Goal: Check status: Check status

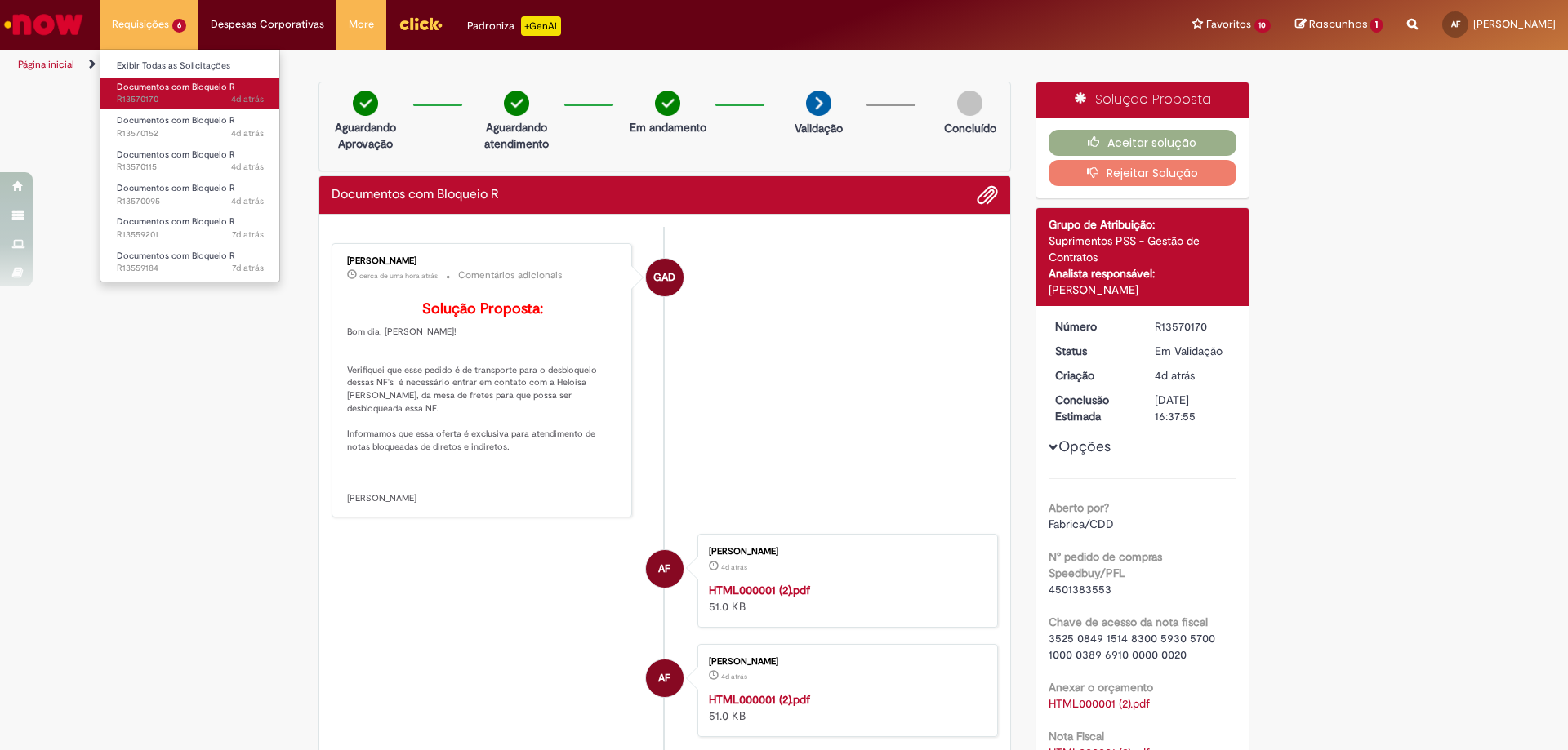
click at [166, 78] on link "Documentos com Bloqueio R 4d atrás 4 dias atrás R13570170" at bounding box center [190, 94] width 180 height 30
click at [164, 27] on li "Requisições 6 Exibir Todas as Solicitações Documentos com Bloqueio R 4d atrás 4…" at bounding box center [149, 25] width 98 height 49
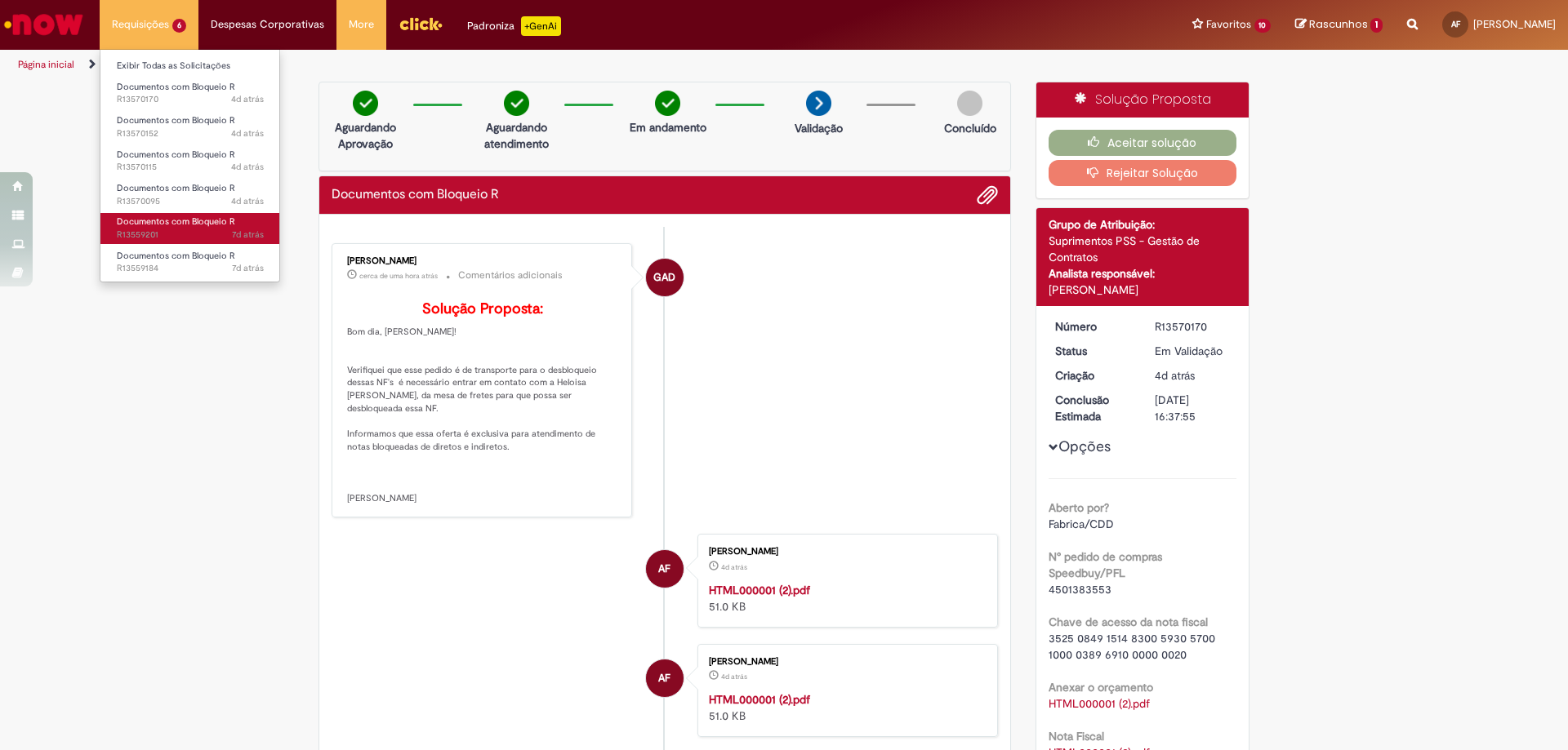
click at [172, 233] on span "7d atrás 7 dias atrás R13559201" at bounding box center [189, 235] width 147 height 13
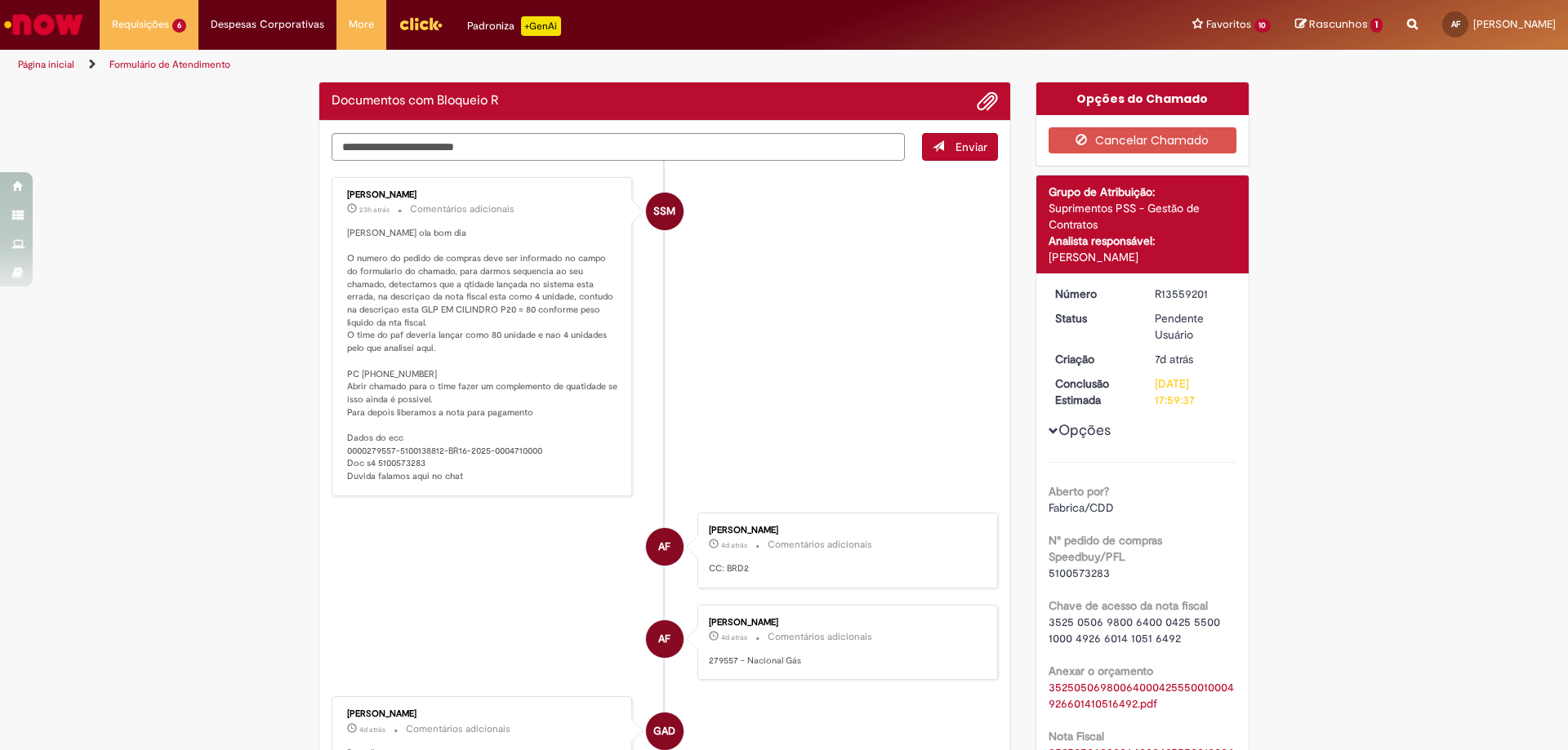
click at [646, 278] on div "SSM" at bounding box center [664, 357] width 41 height 333
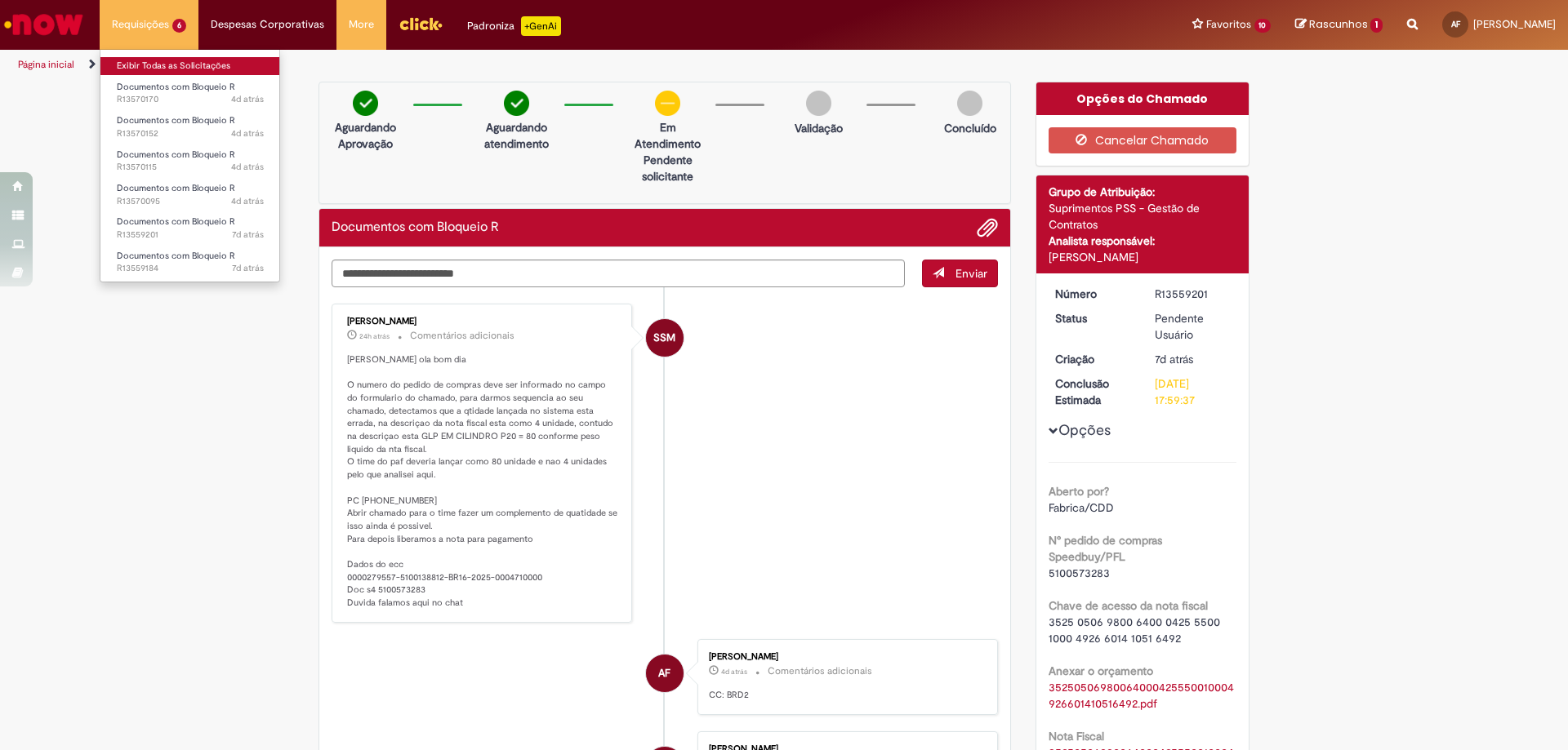
click at [182, 63] on link "Exibir Todas as Solicitações" at bounding box center [190, 65] width 180 height 18
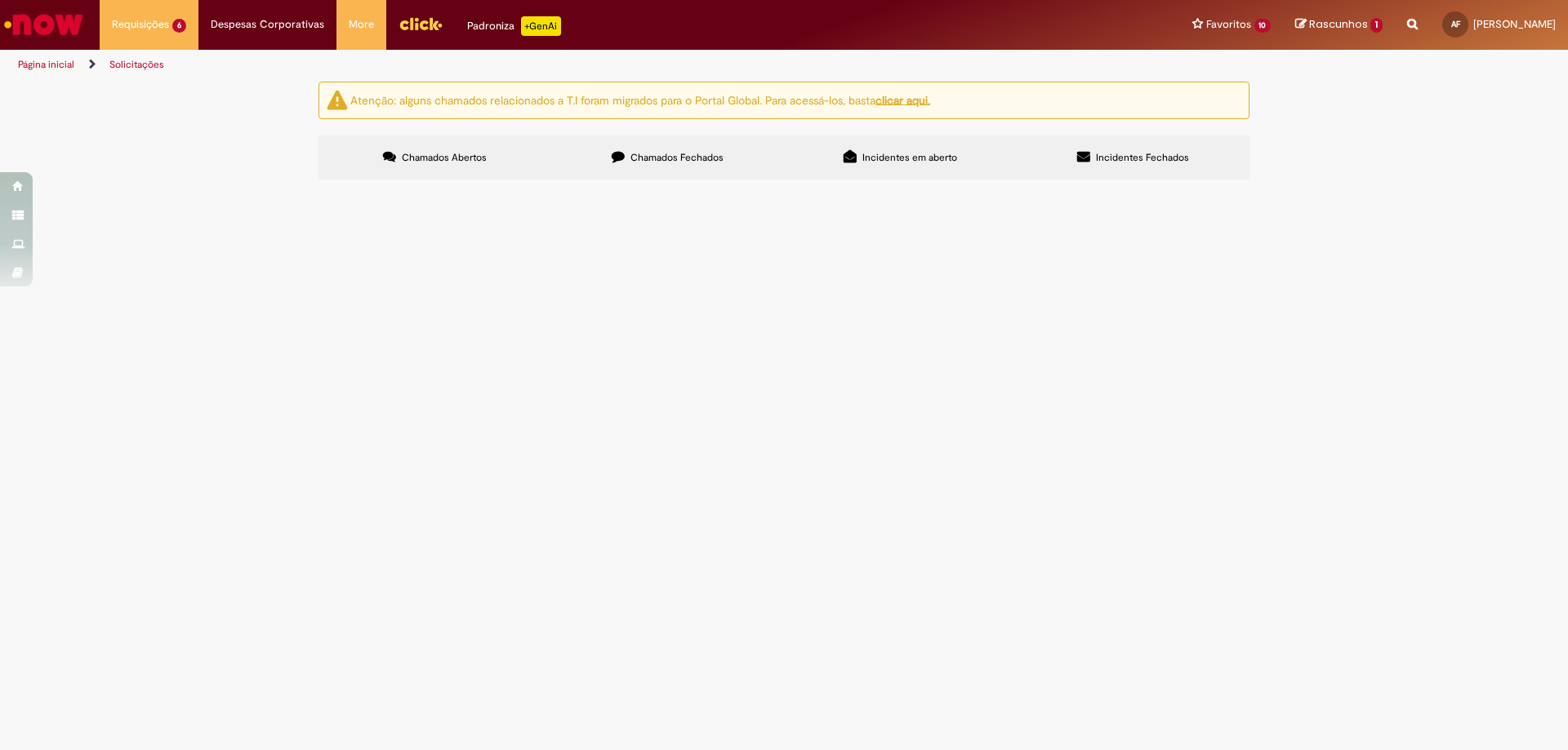
click at [0, 0] on span "Desbloqueio R da NF 38969-1 de TRANSPORTES IMEDIATO S/A" at bounding box center [0, 0] width 0 height 0
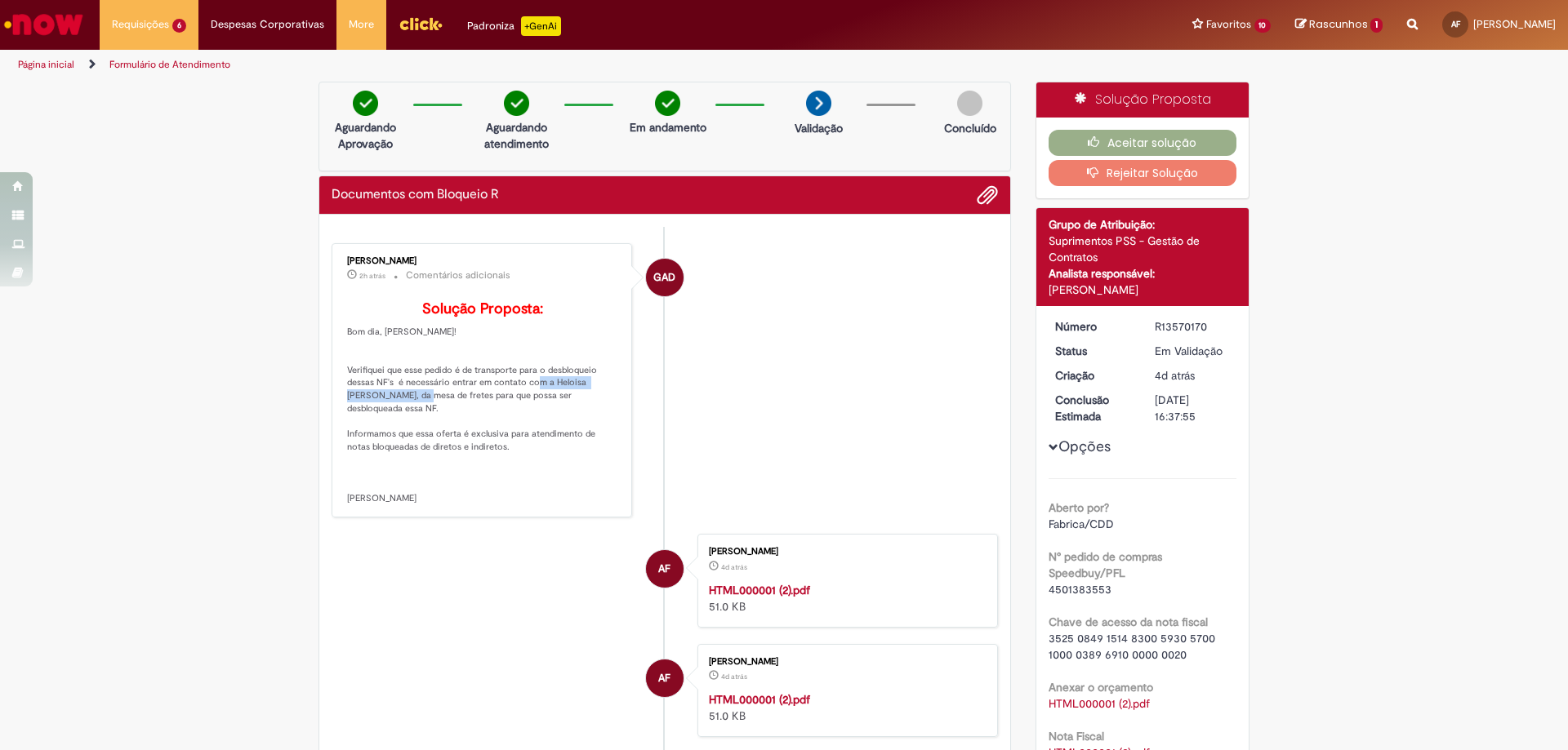
drag, startPoint x: 552, startPoint y: 406, endPoint x: 408, endPoint y: 417, distance: 144.4
click at [408, 417] on p "Solução Proposta: Bom dia, [PERSON_NAME]! Verifiquei que esse pedido é de trans…" at bounding box center [483, 403] width 272 height 204
copy p "[PERSON_NAME]"
click at [745, 331] on li "GAD [PERSON_NAME] 2h atrás 2 horas atrás Comentários adicionais Solução Propost…" at bounding box center [664, 380] width 666 height 275
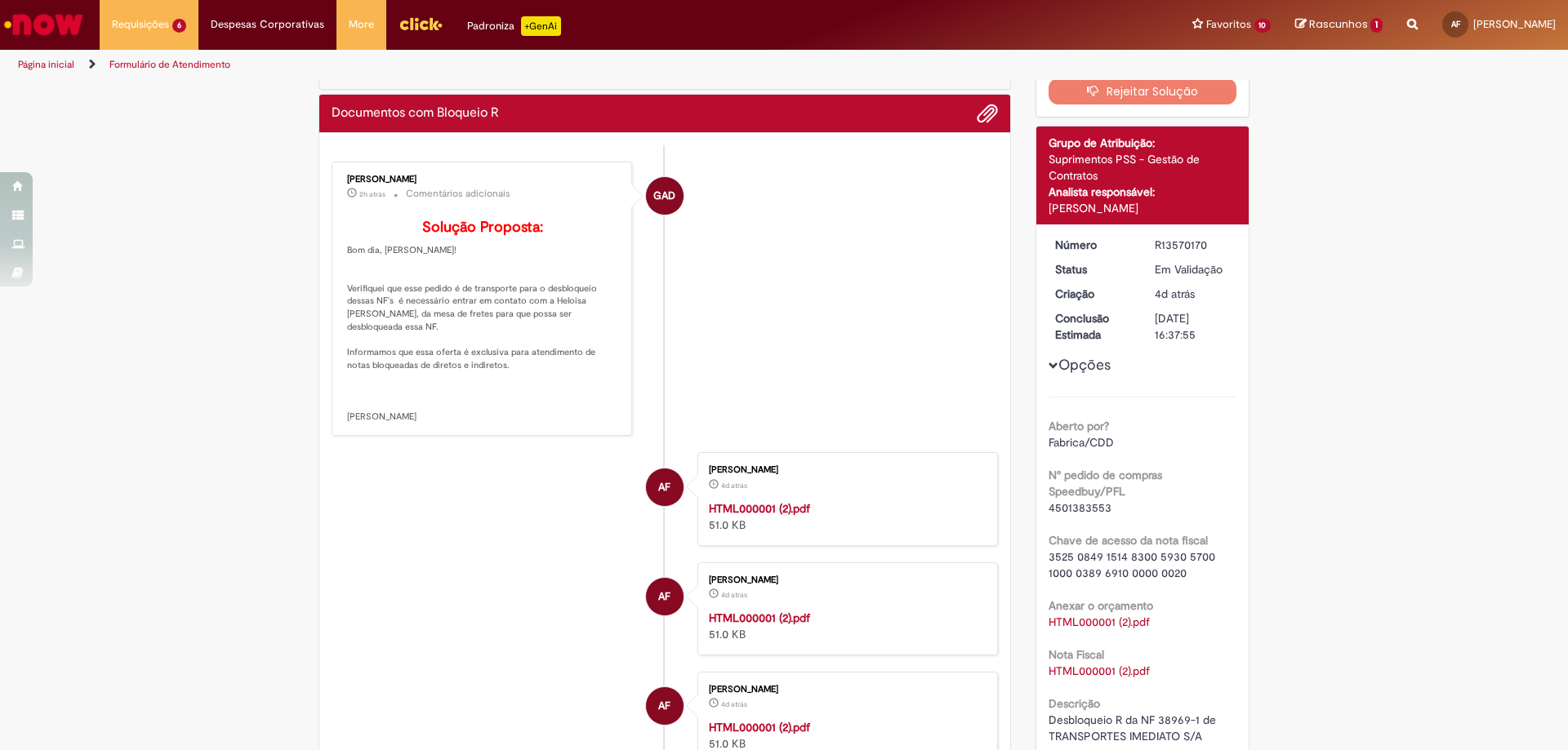
scroll to position [164, 0]
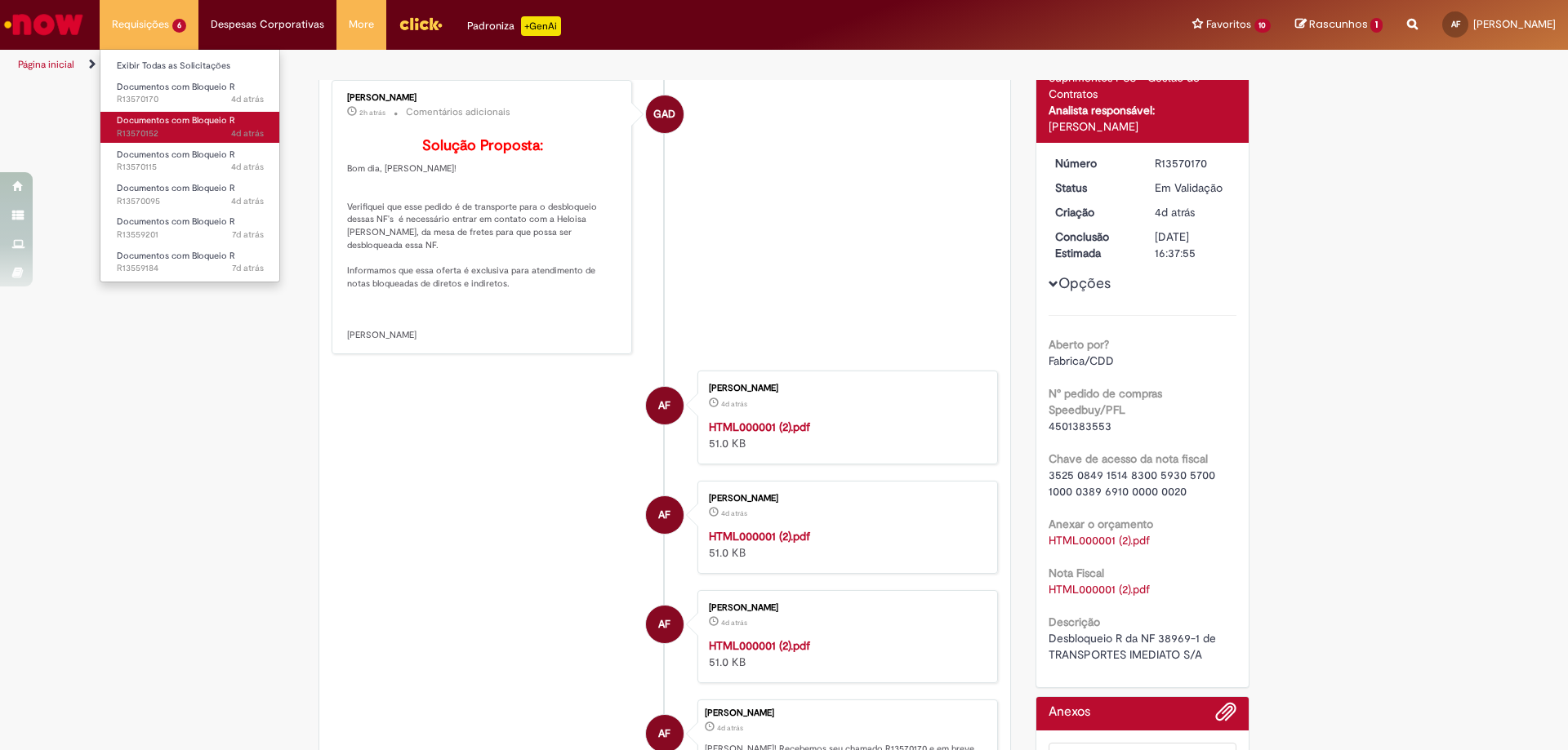
click at [184, 122] on span "Documentos com Bloqueio R" at bounding box center [175, 120] width 118 height 12
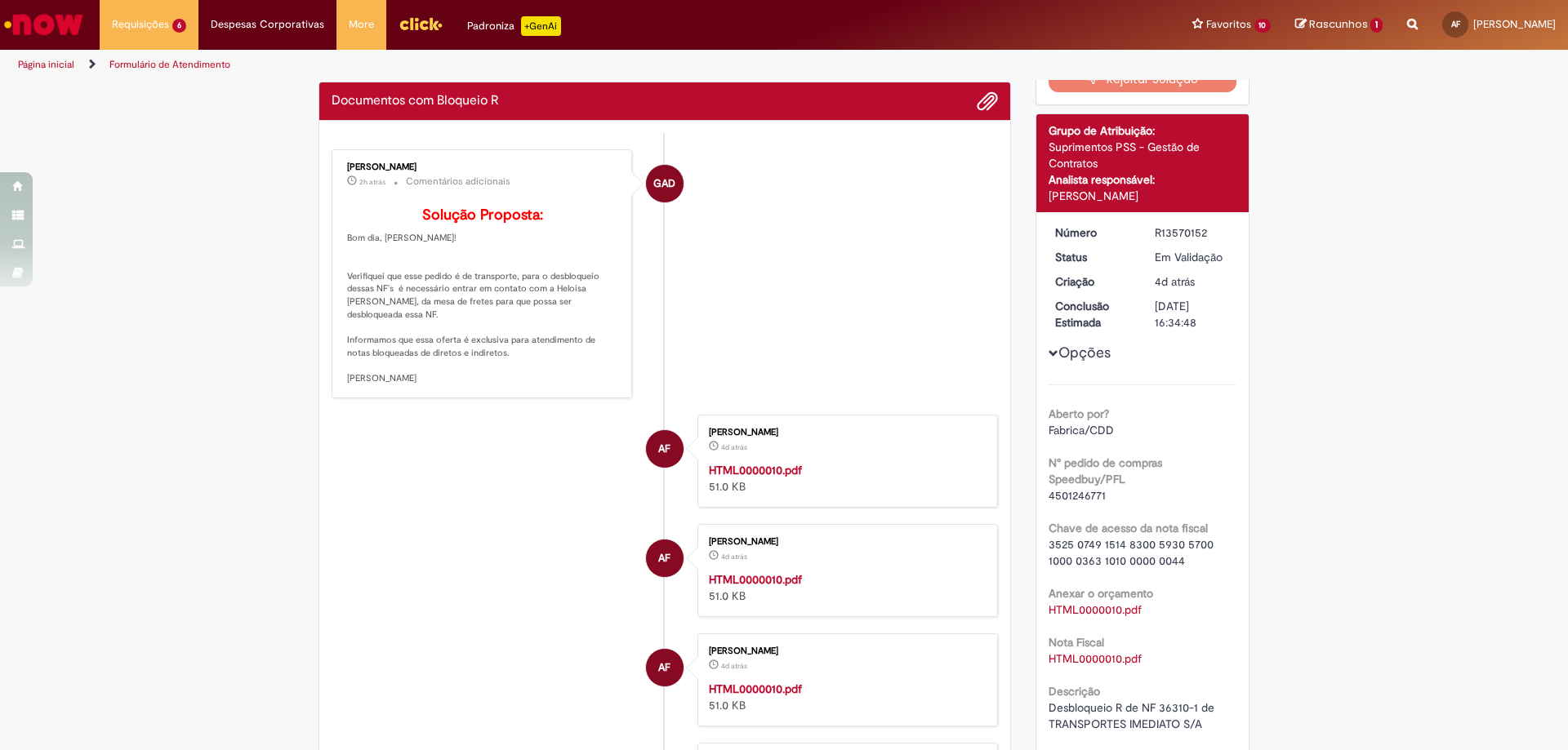
scroll to position [176, 0]
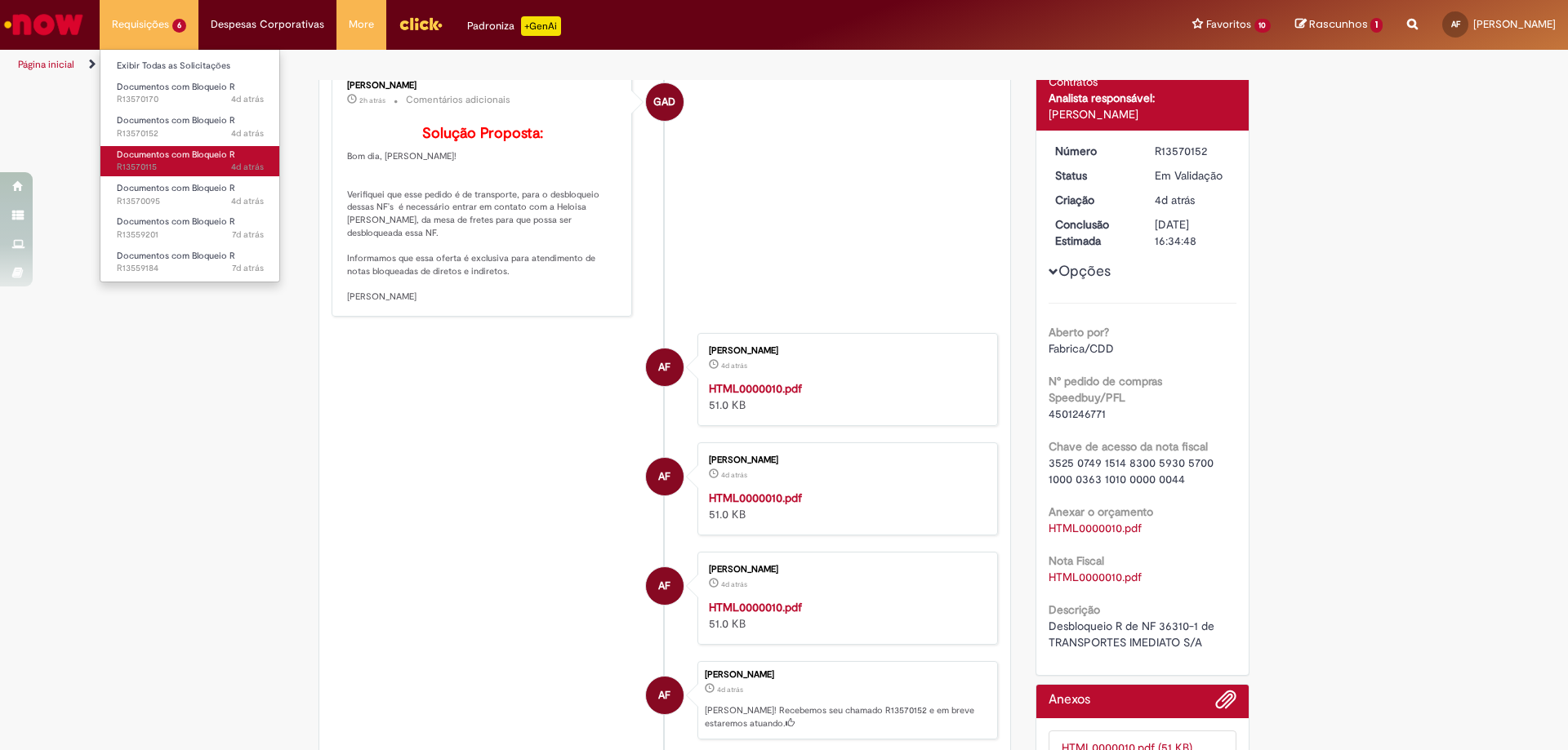
click at [227, 166] on span "4d atrás 4 dias atrás R13570115" at bounding box center [189, 167] width 147 height 13
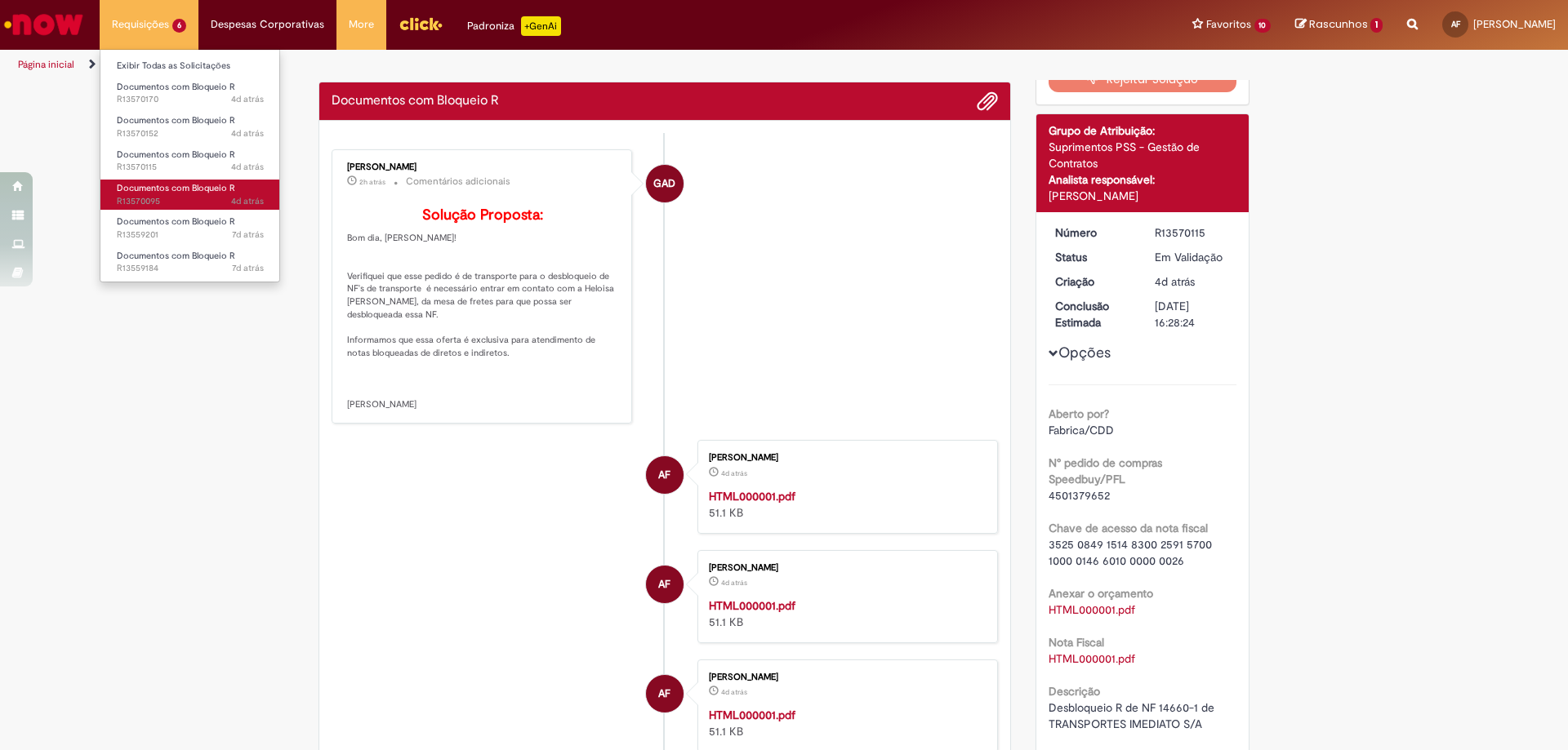
scroll to position [176, 0]
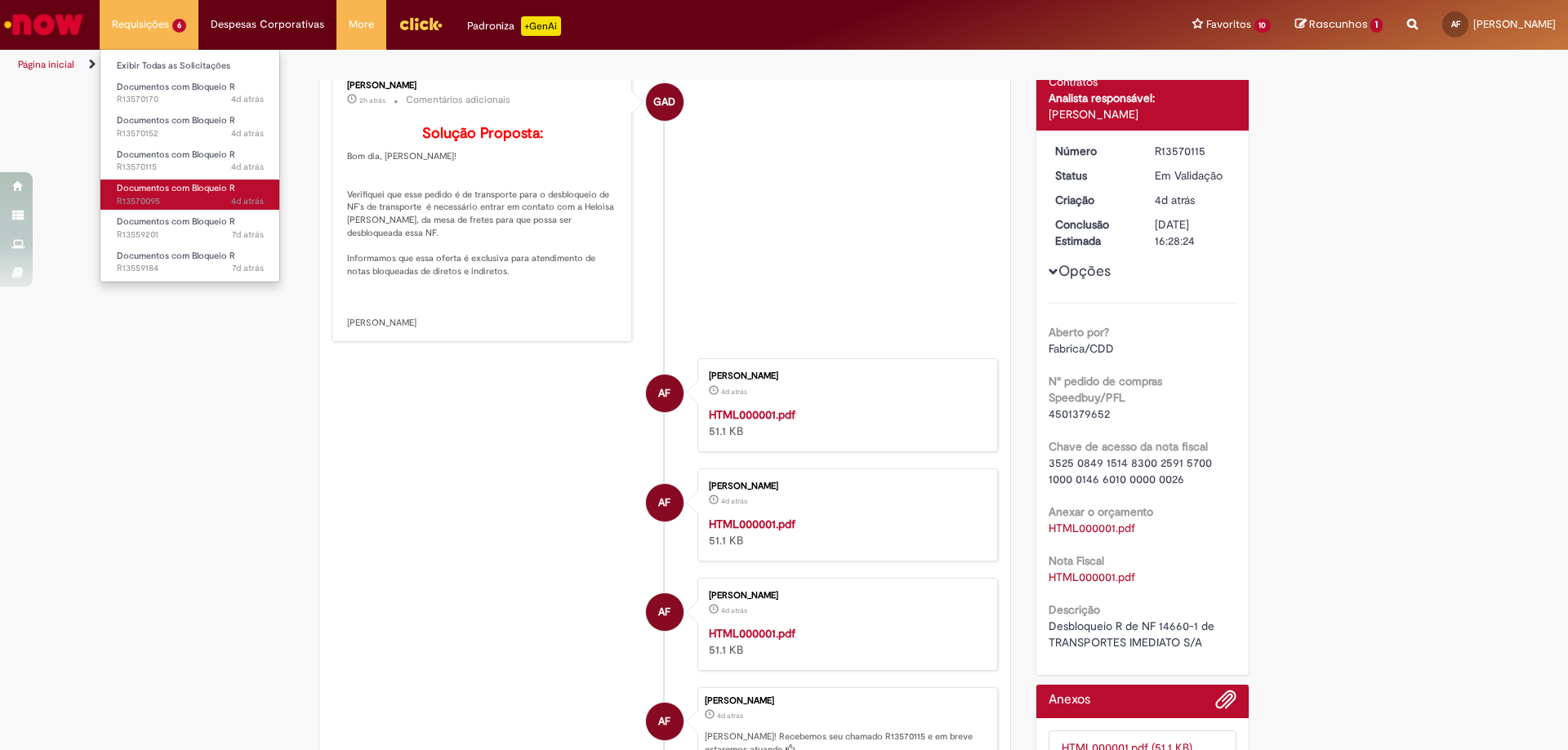
click at [208, 201] on span "4d atrás 4 dias atrás R13570095" at bounding box center [189, 201] width 147 height 13
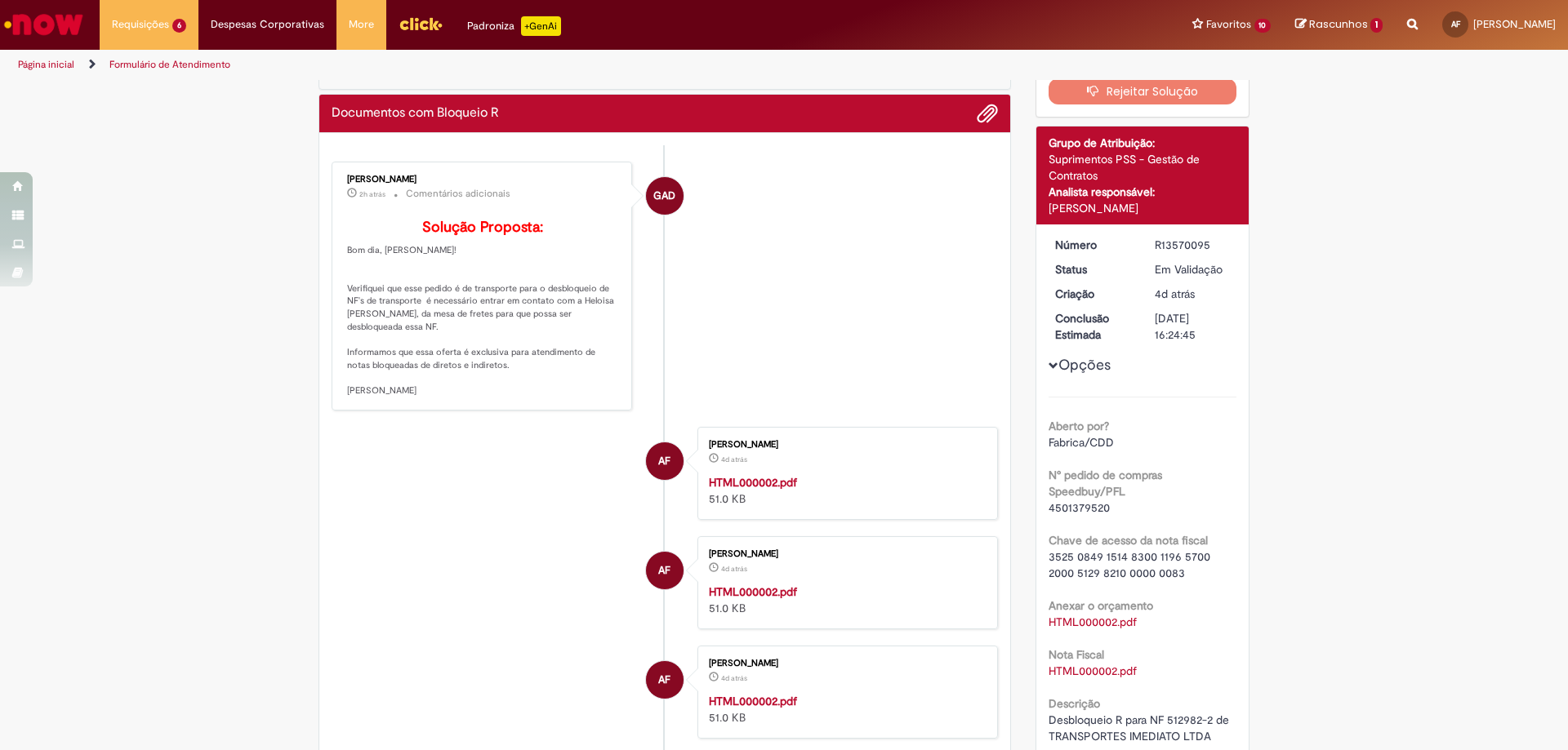
scroll to position [176, 0]
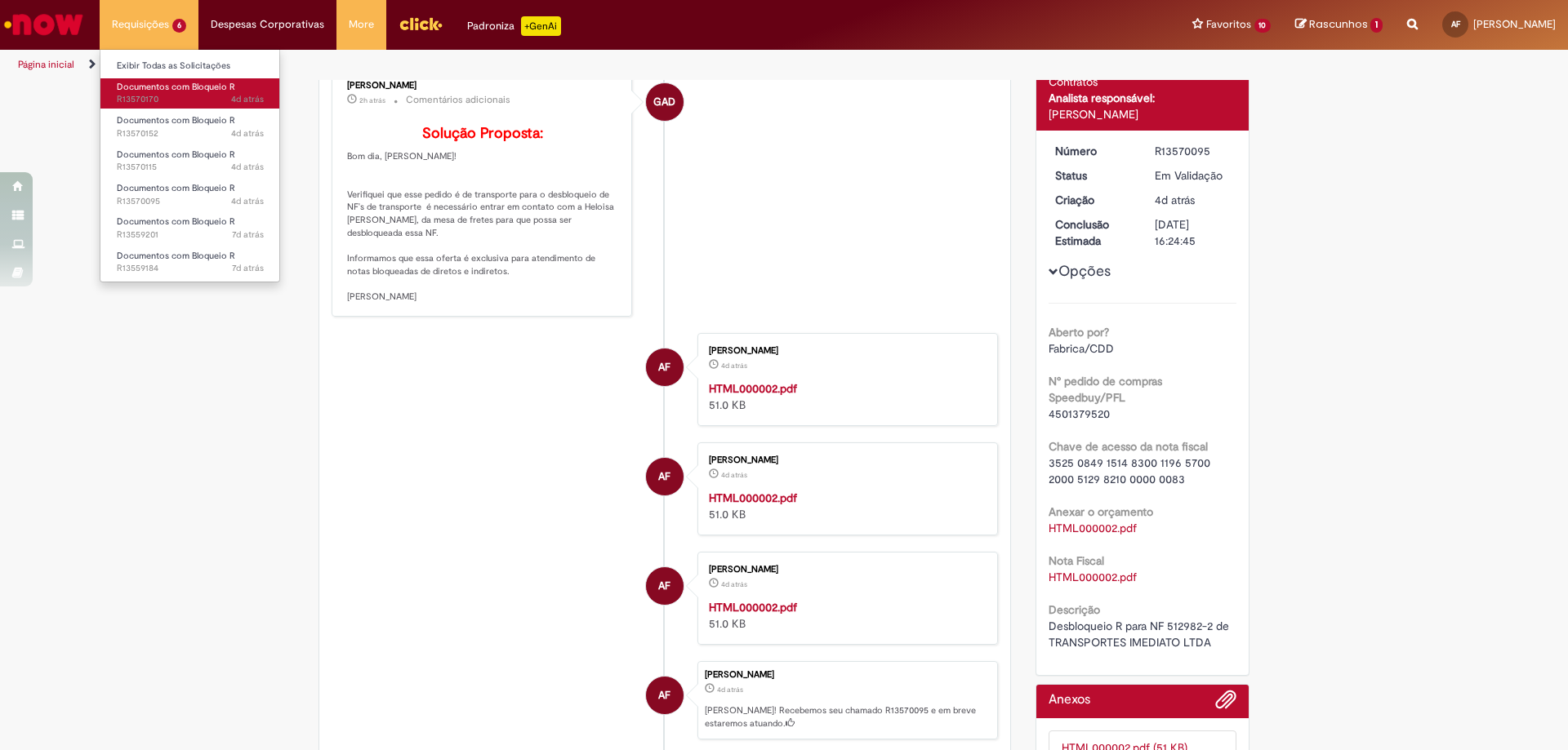
click at [180, 95] on span "4d atrás 4 dias atrás R13570170" at bounding box center [189, 99] width 147 height 13
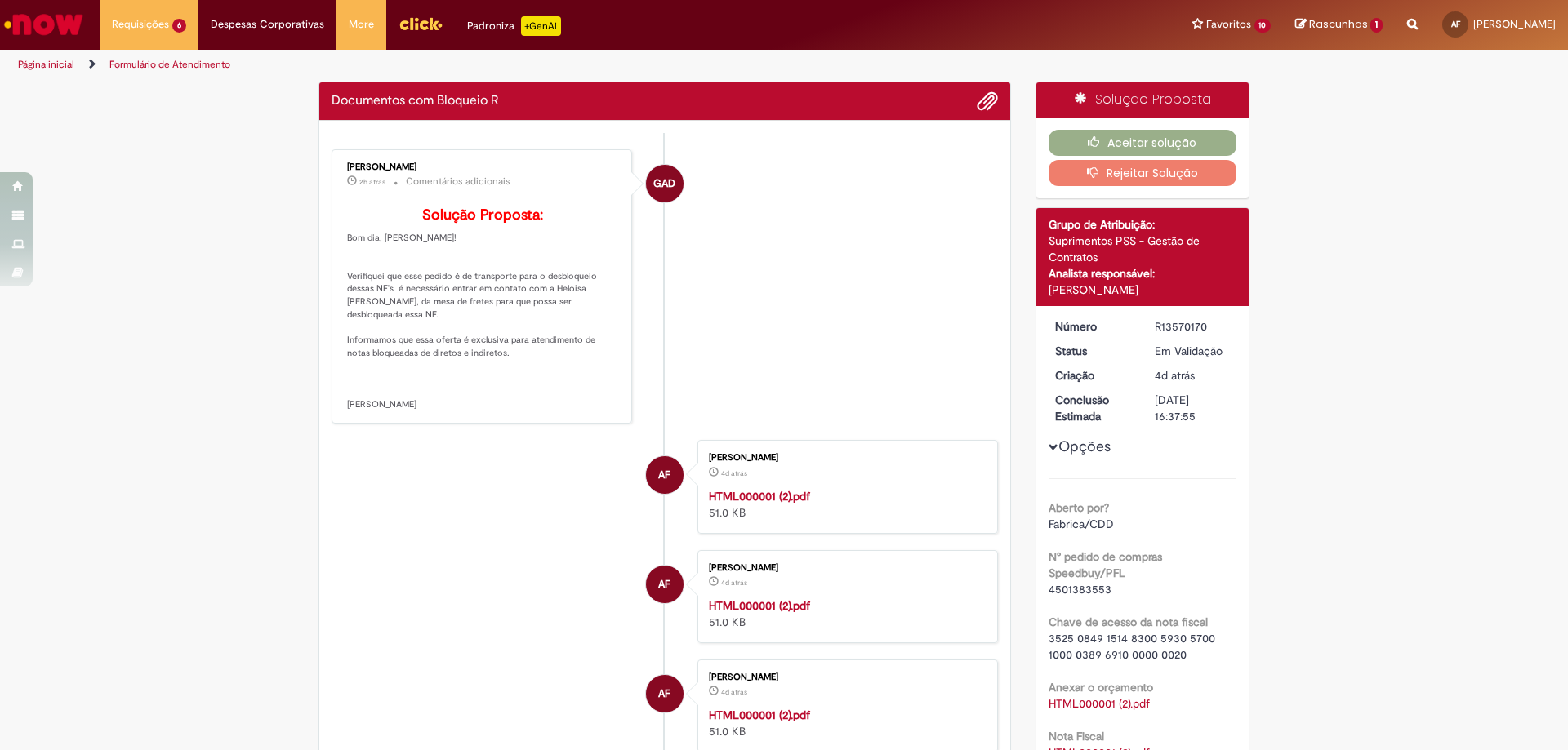
click at [778, 504] on strong "HTML000001 (2).pdf" at bounding box center [759, 497] width 101 height 15
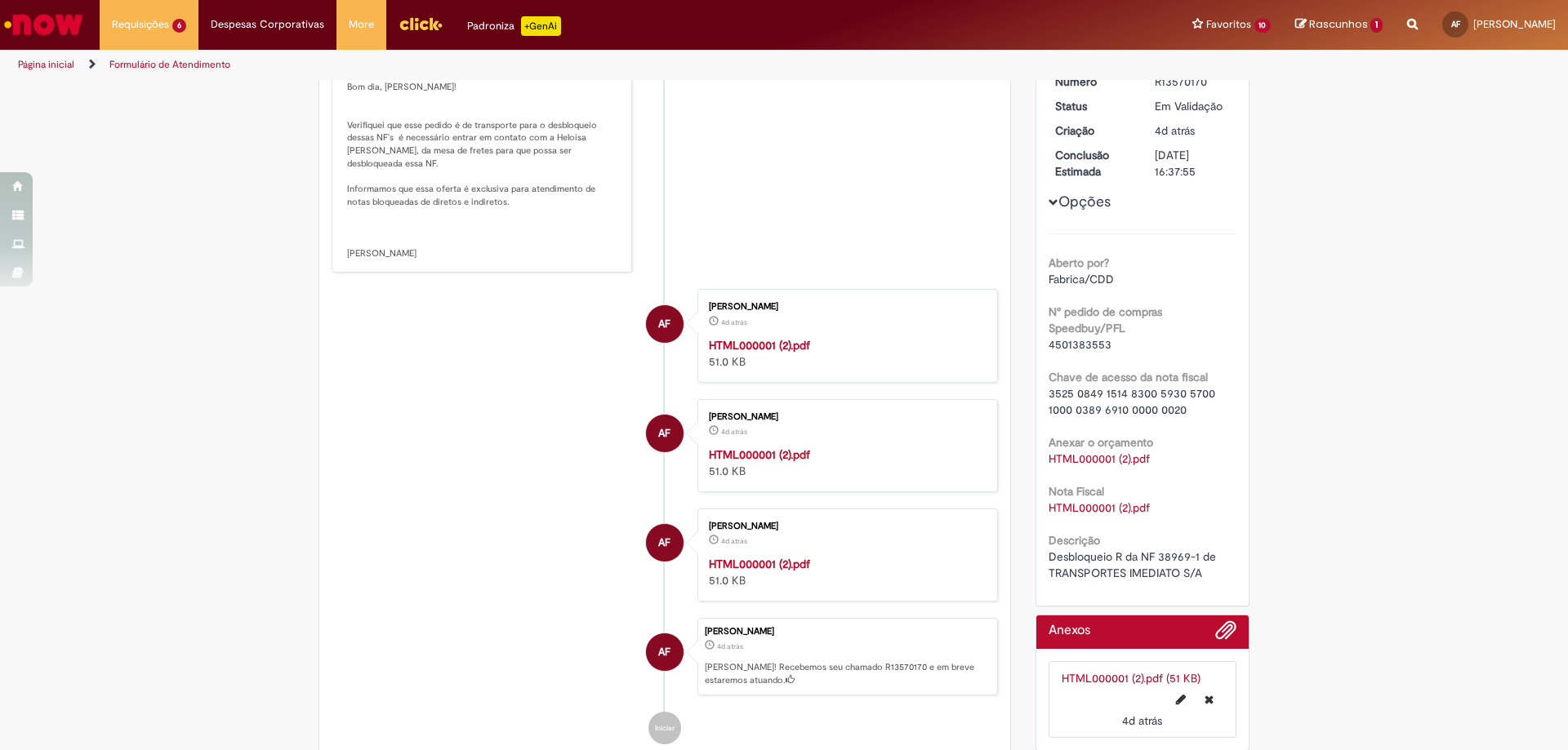
scroll to position [326, 0]
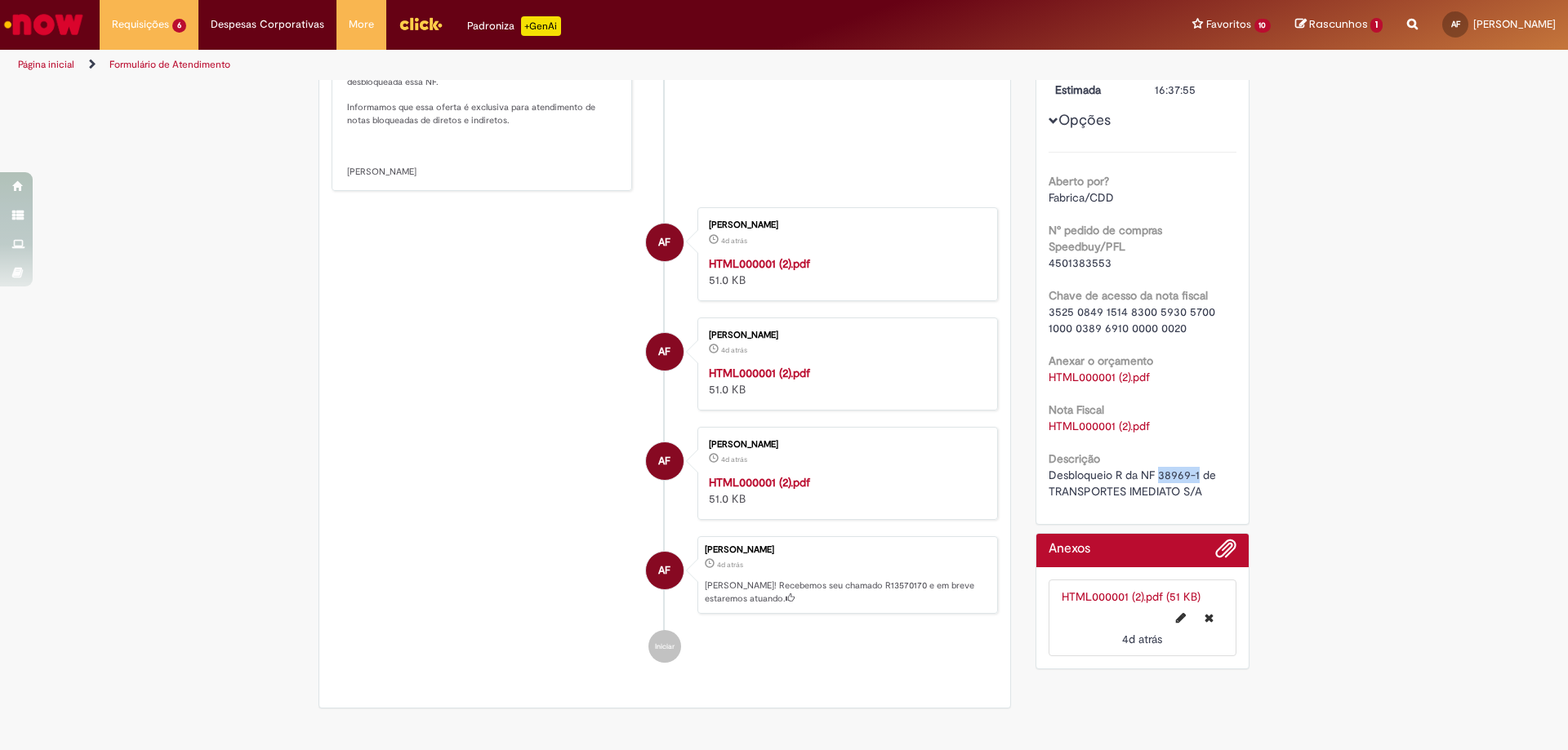
drag, startPoint x: 1154, startPoint y: 471, endPoint x: 1190, endPoint y: 469, distance: 36.1
click at [1190, 469] on span "Desbloqueio R da NF 38969-1 de TRANSPORTES IMEDIATO S/A" at bounding box center [1134, 483] width 170 height 31
copy span "38969-1"
drag, startPoint x: 1134, startPoint y: 475, endPoint x: 1192, endPoint y: 474, distance: 58.0
click at [1192, 474] on span "Desbloqueio R da NF 38969-1 de TRANSPORTES IMEDIATO S/A" at bounding box center [1134, 483] width 170 height 31
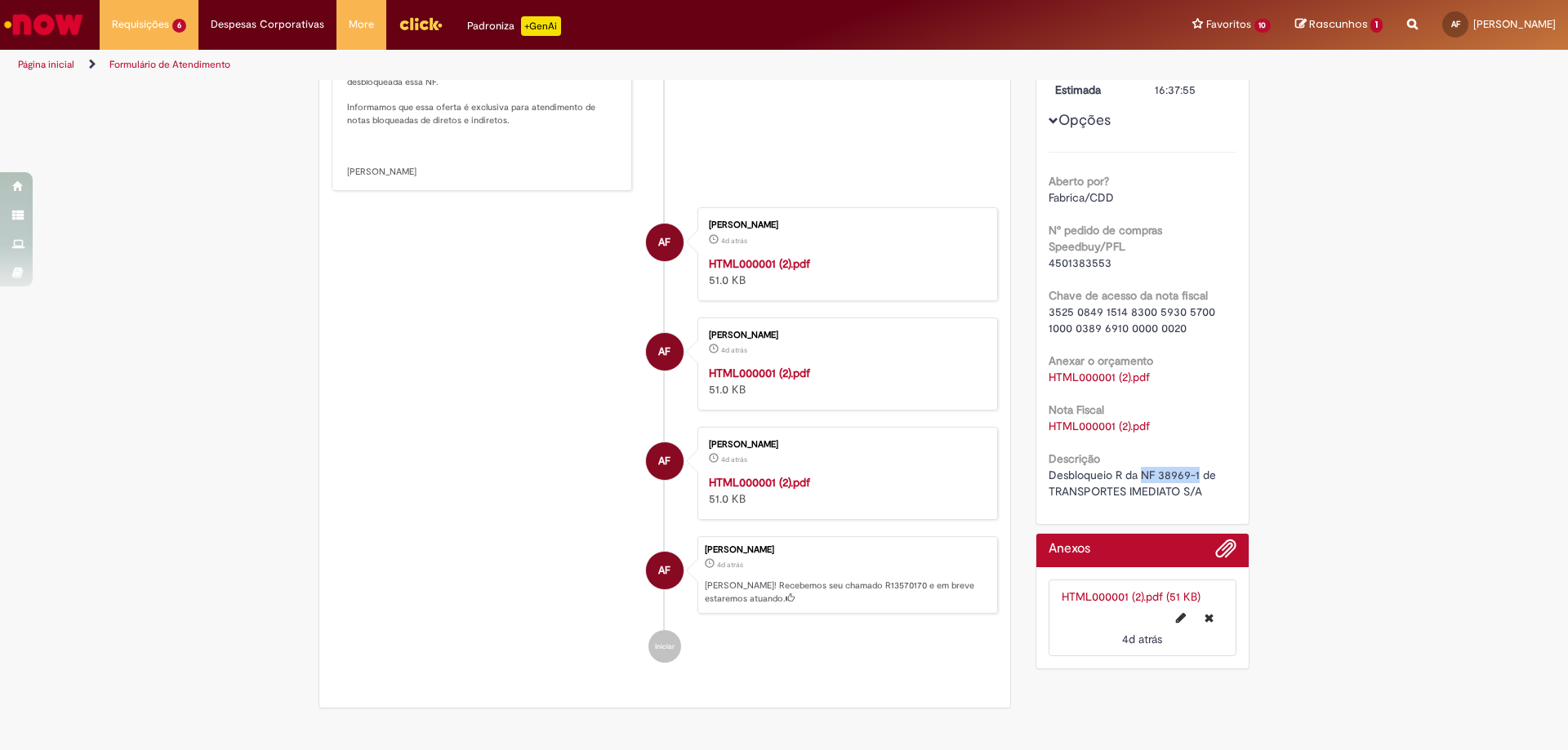
copy span "NF 38969-1"
click at [752, 271] on strong "HTML000001 (2).pdf" at bounding box center [759, 264] width 101 height 15
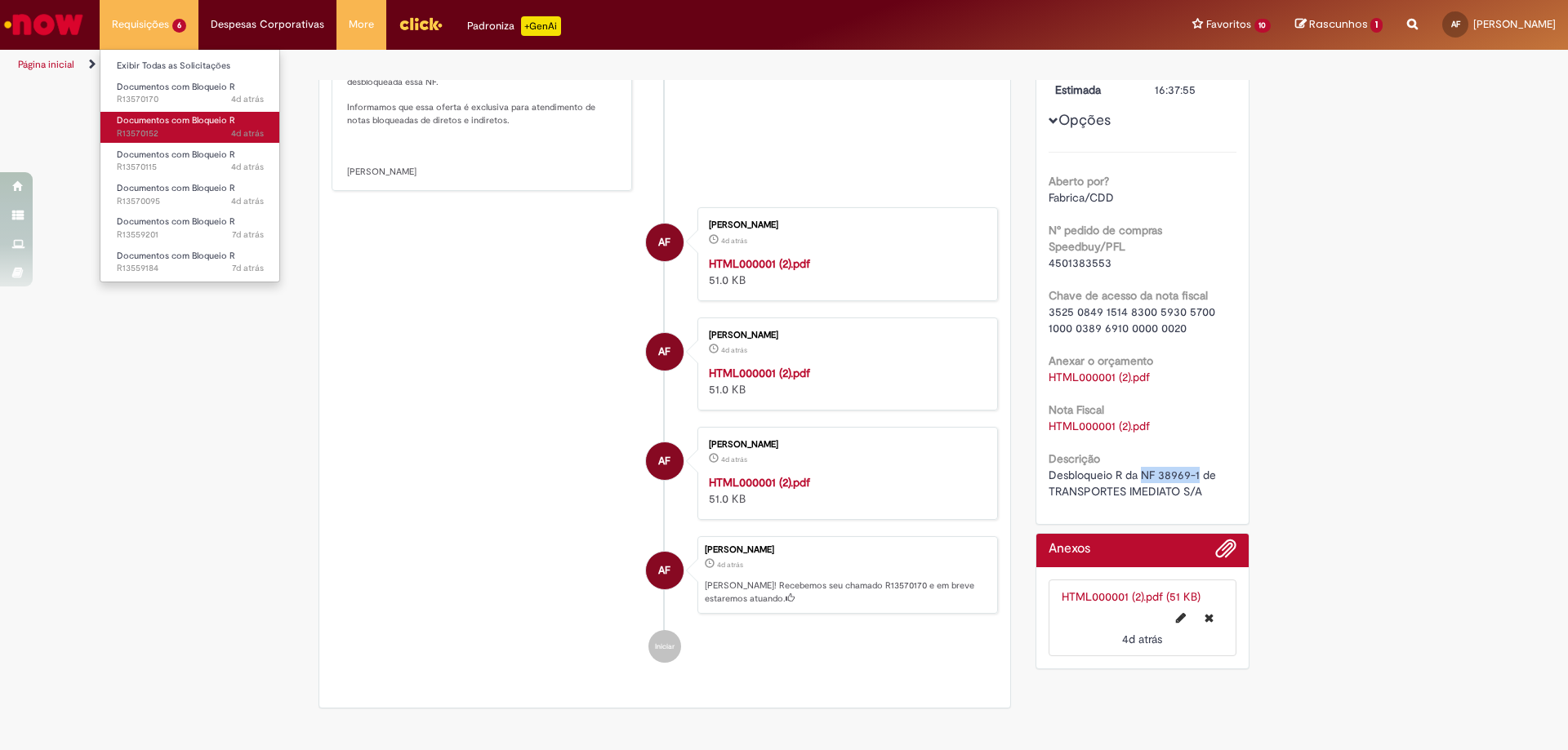
click at [198, 118] on span "Documentos com Bloqueio R" at bounding box center [175, 120] width 118 height 12
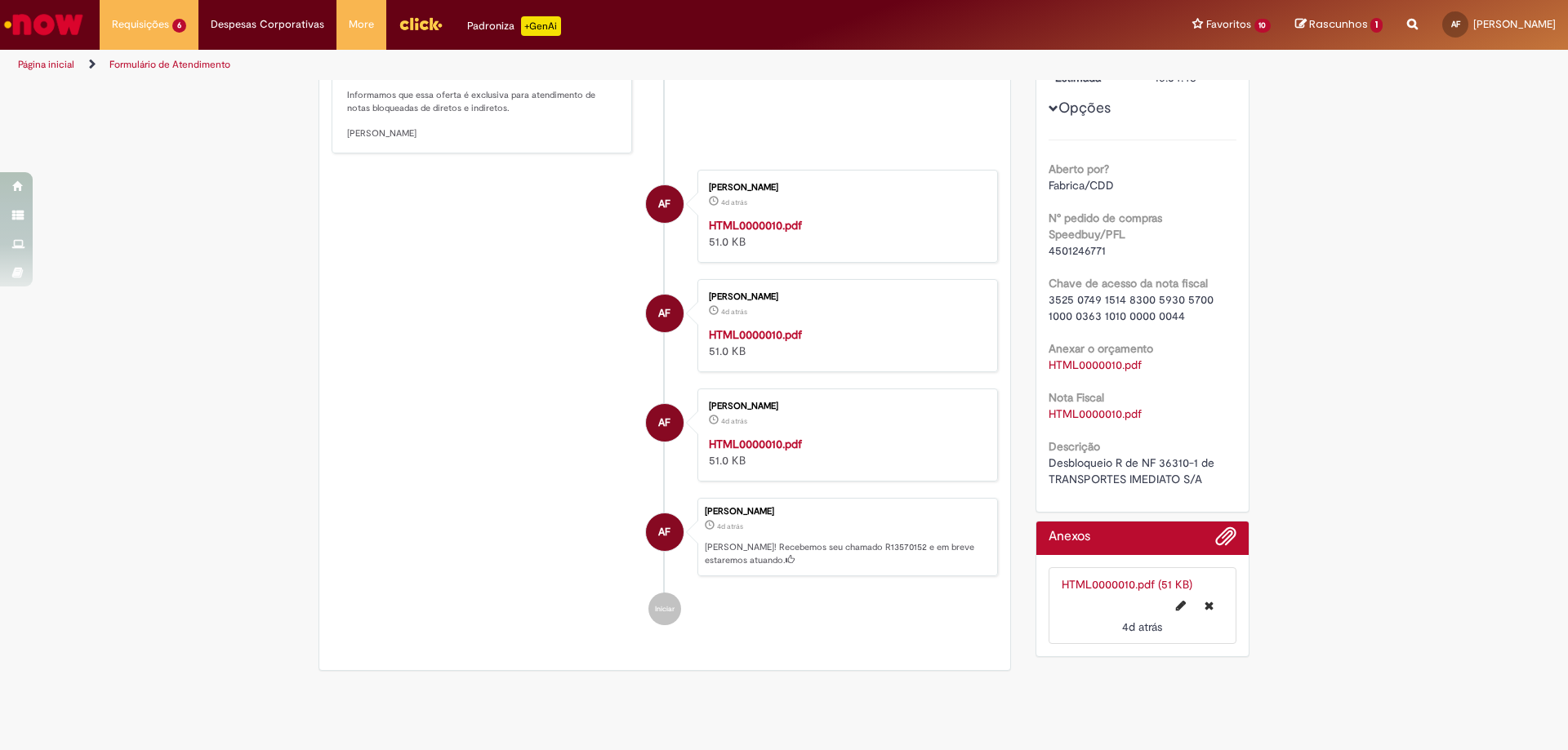
scroll to position [176, 0]
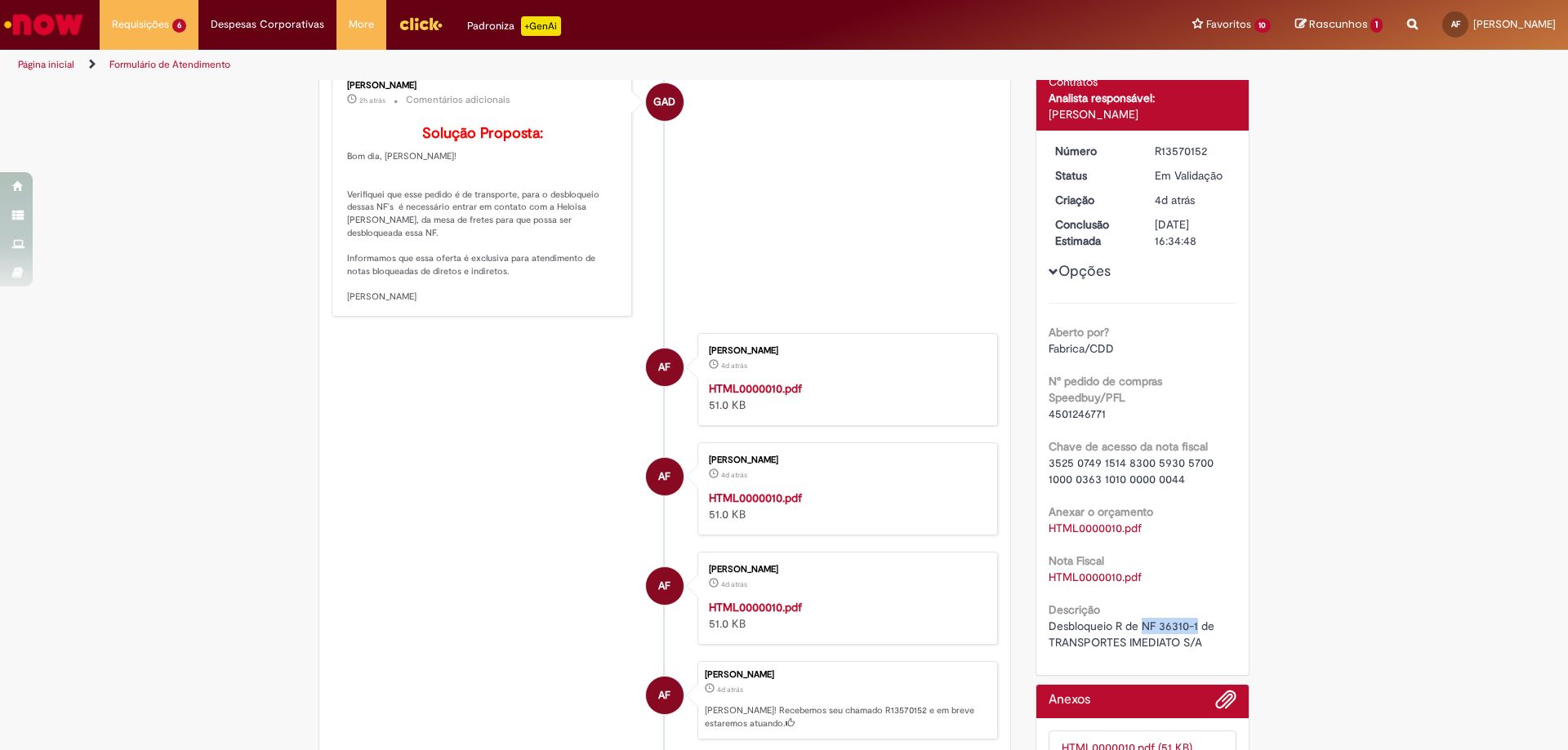
drag, startPoint x: 1136, startPoint y: 621, endPoint x: 1190, endPoint y: 620, distance: 54.0
click at [1190, 620] on span "Desbloqueio R de NF 36310-1 de TRANSPORTES IMEDIATO S/A" at bounding box center [1133, 634] width 169 height 31
copy span "NF 36310-1"
click at [779, 396] on strong "HTML0000010.pdf" at bounding box center [755, 389] width 93 height 15
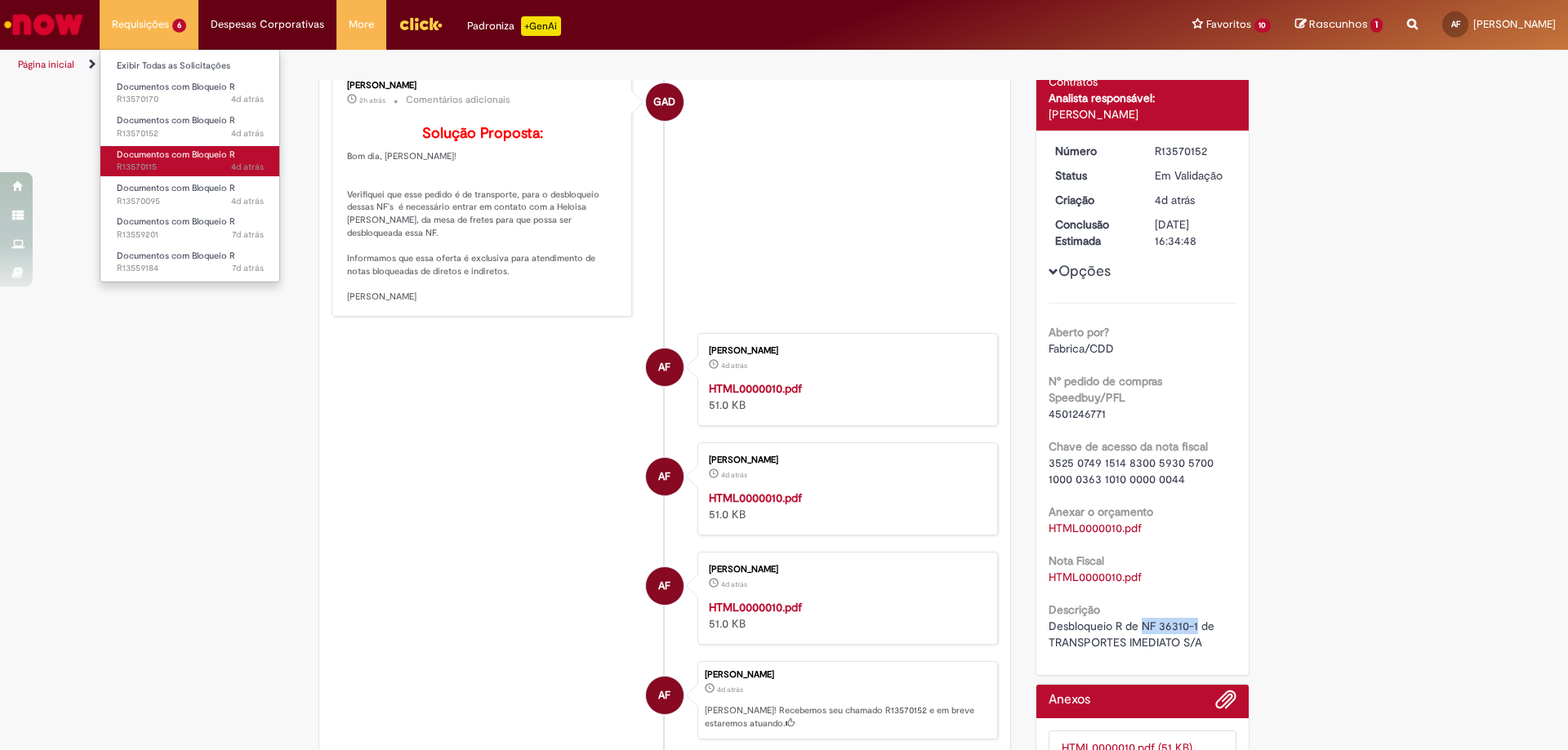
click at [202, 158] on span "Documentos com Bloqueio R" at bounding box center [175, 154] width 118 height 12
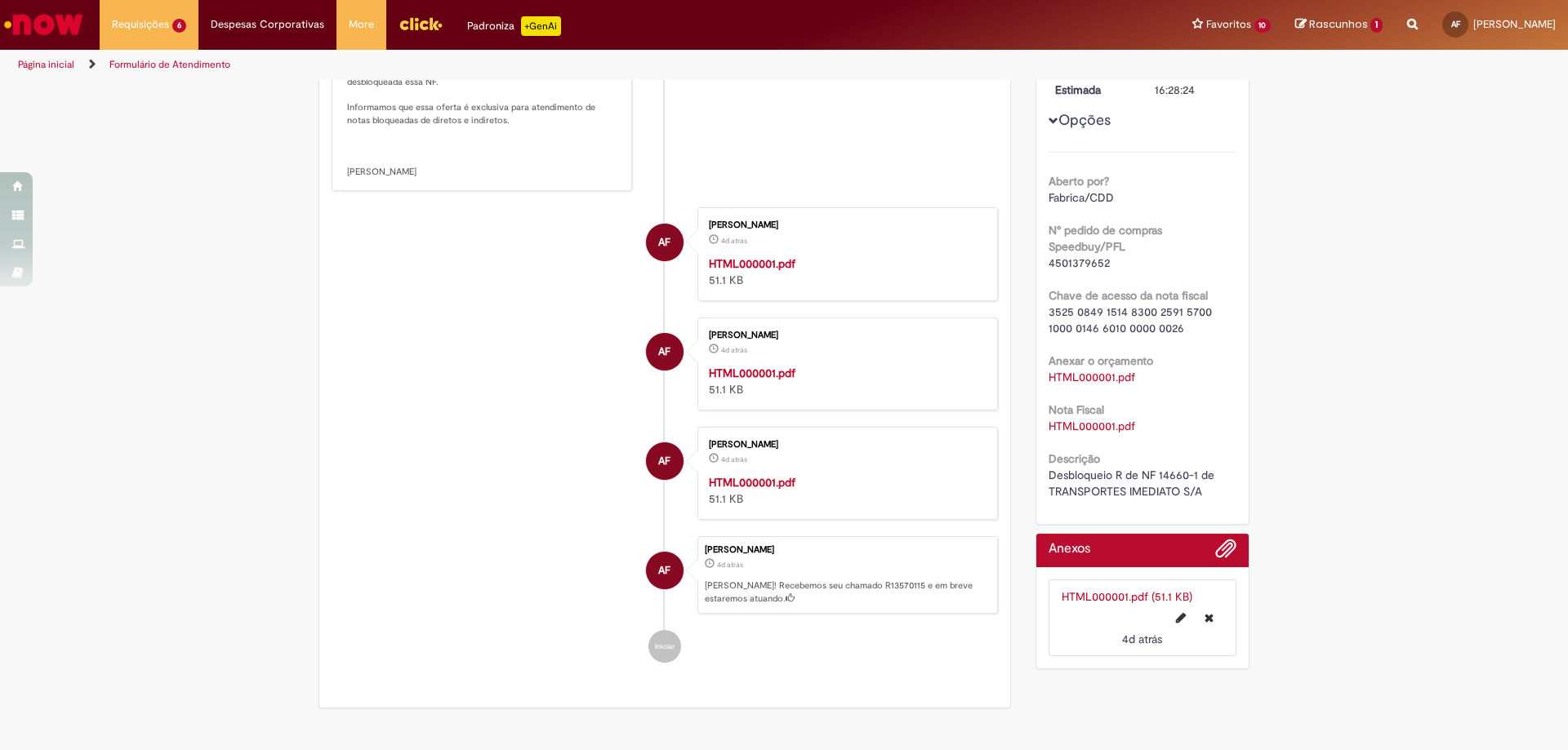
scroll to position [421, 0]
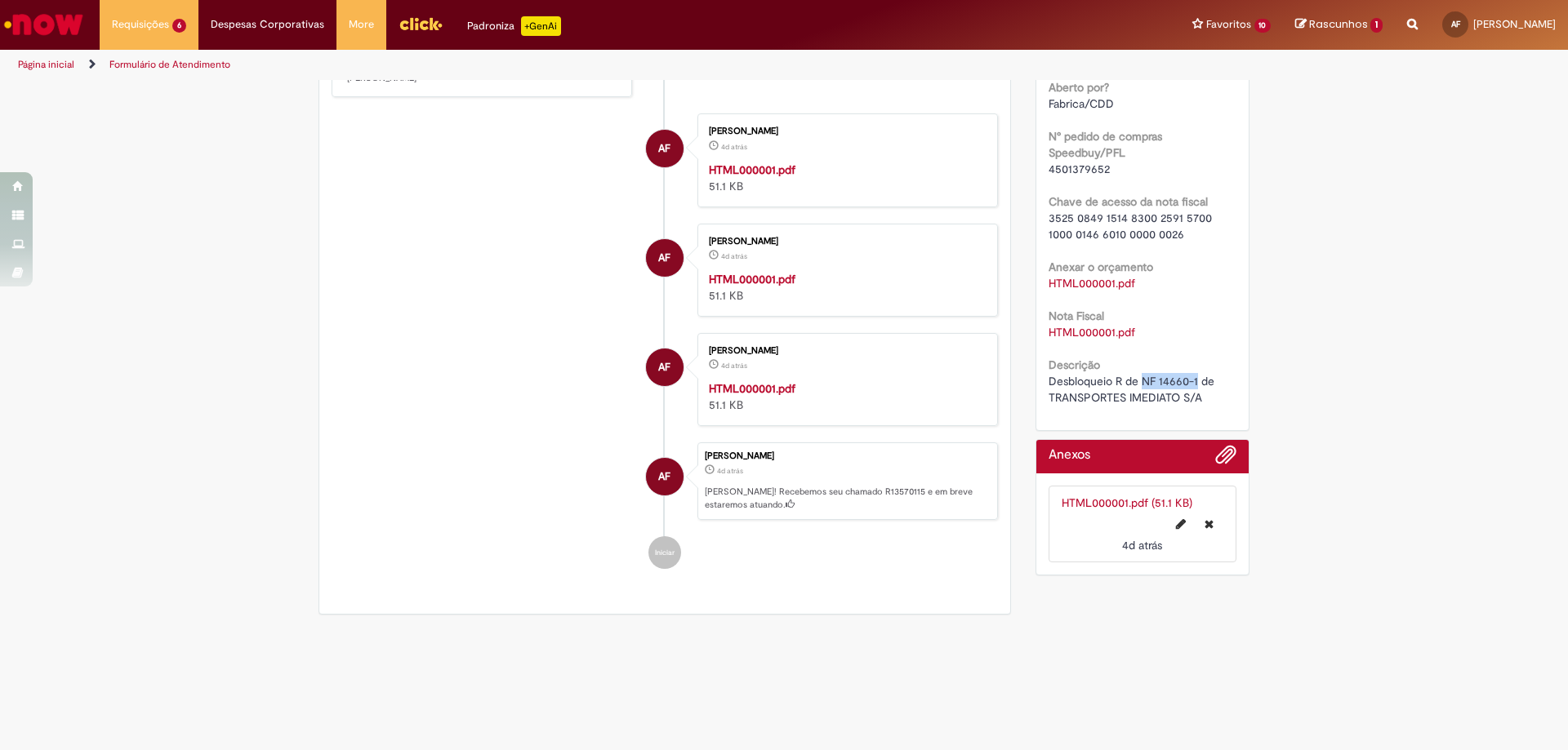
drag, startPoint x: 1136, startPoint y: 376, endPoint x: 1191, endPoint y: 380, distance: 55.1
click at [1191, 380] on span "Desbloqueio R de NF 14660-1 de TRANSPORTES IMEDIATO S/A" at bounding box center [1133, 389] width 169 height 31
copy span "NF 14660-1"
click at [751, 287] on strong "HTML000001.pdf" at bounding box center [751, 279] width 86 height 15
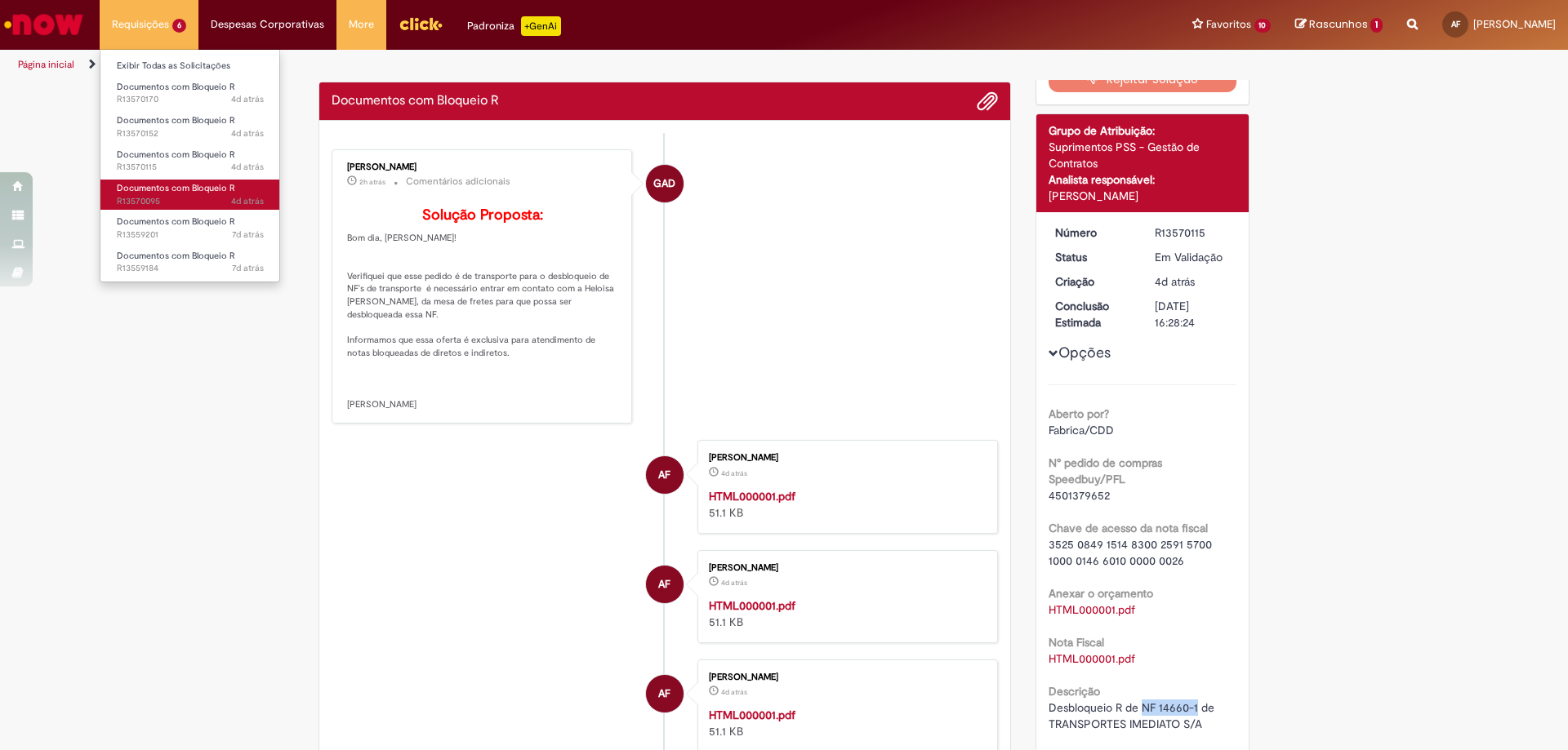
click at [200, 183] on span "Documentos com Bloqueio R" at bounding box center [175, 187] width 118 height 12
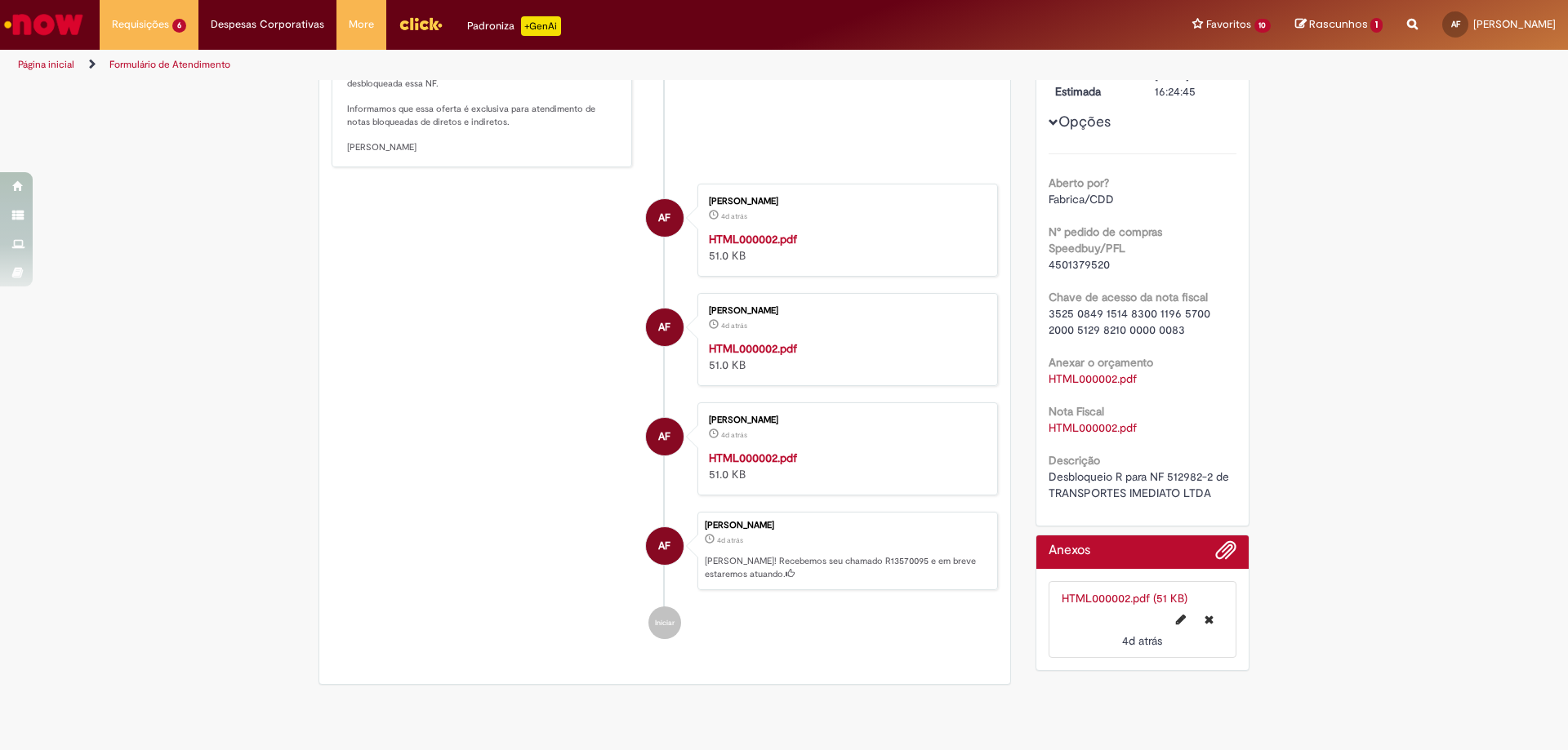
scroll to position [419, 0]
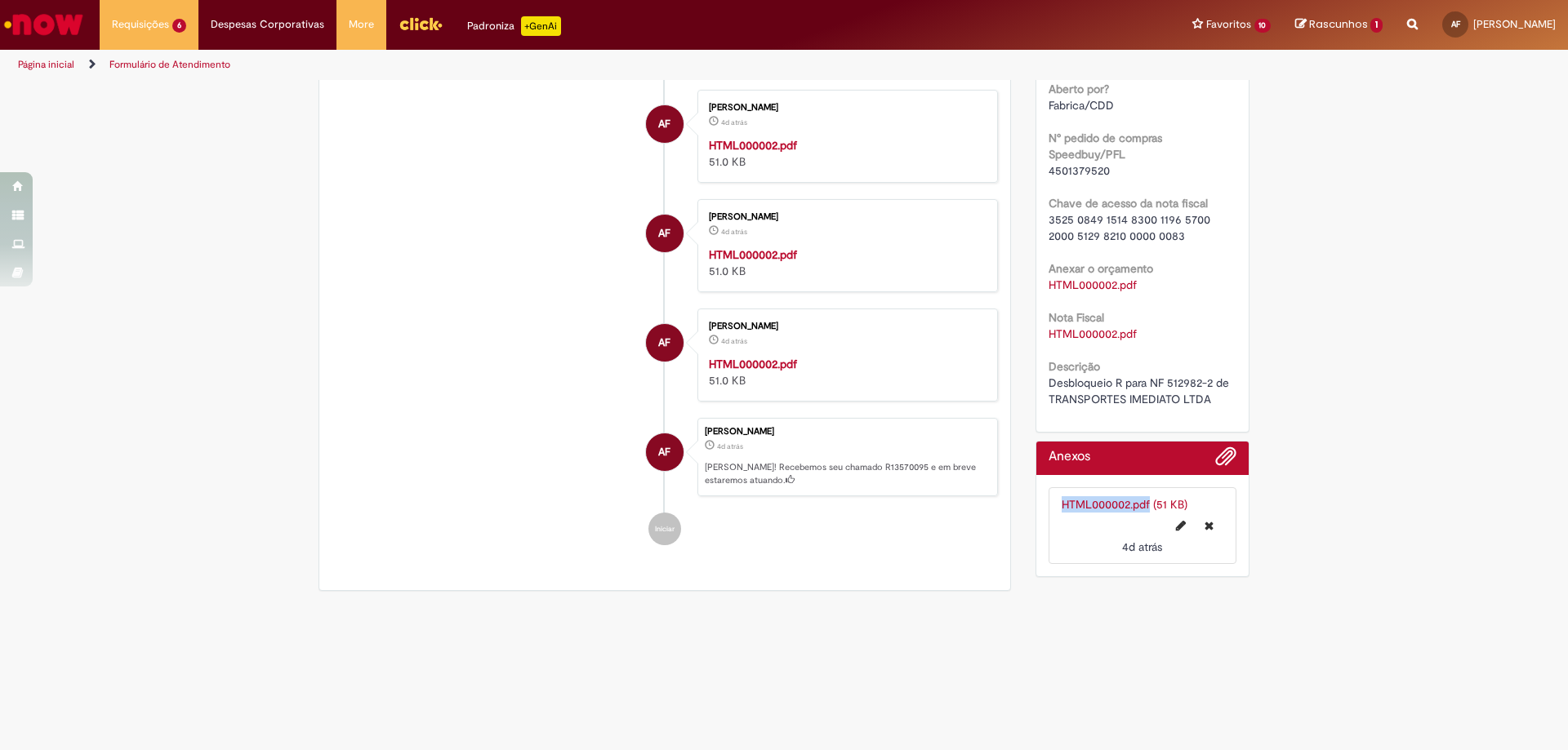
drag, startPoint x: 1146, startPoint y: 474, endPoint x: 1178, endPoint y: 471, distance: 32.1
click at [1178, 471] on div "Solução Proposta Aceitar solução Rejeitar Solução Detalhes do tíquete Grupo de …" at bounding box center [1142, 124] width 239 height 922
drag, startPoint x: 1143, startPoint y: 379, endPoint x: 1207, endPoint y: 385, distance: 64.3
click at [1207, 385] on span "Desbloqueio R para NF 512982-2 de TRANSPORTES IMEDIATO LTDA" at bounding box center [1140, 391] width 184 height 31
copy span "NF 512982-2"
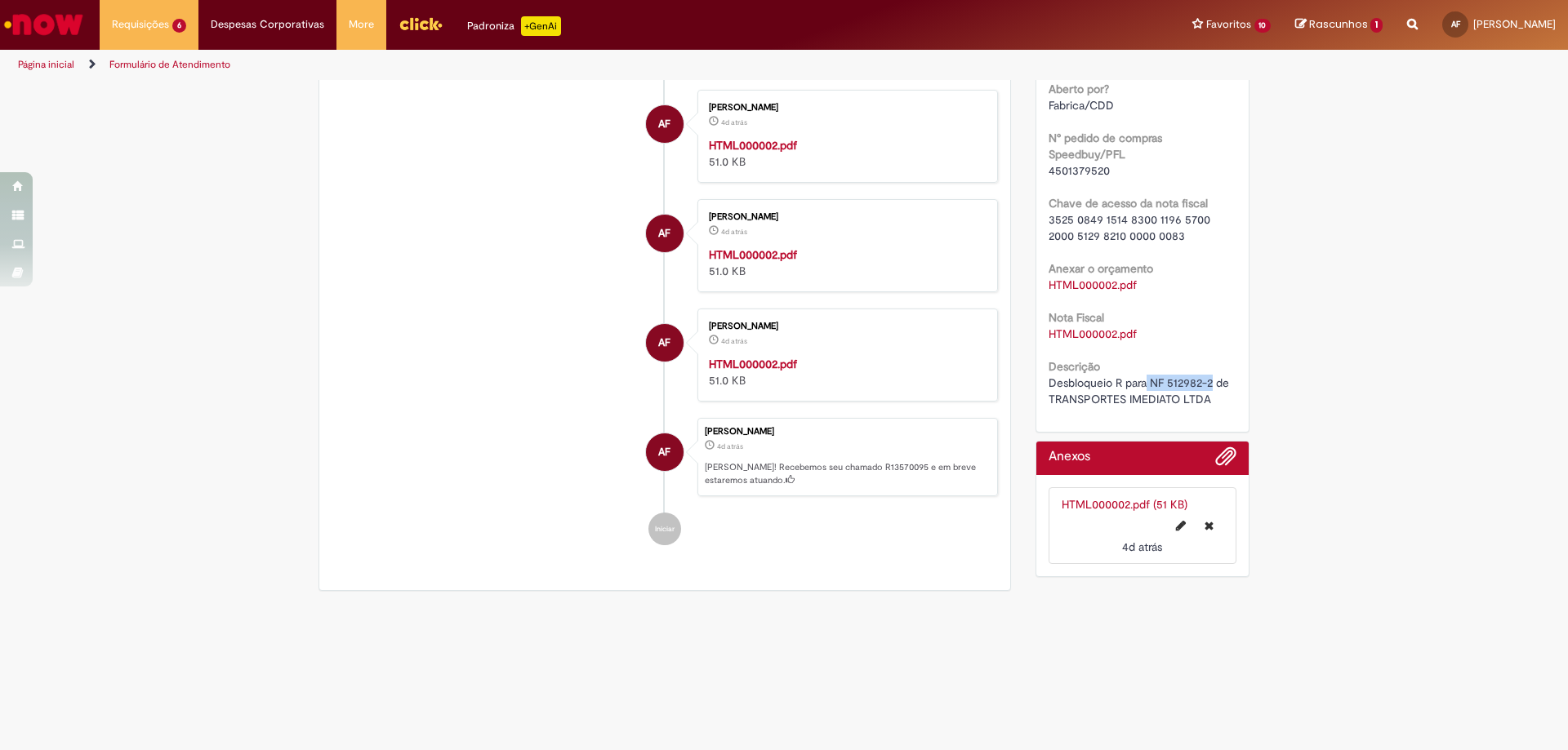
click at [731, 372] on strong "HTML000002.pdf" at bounding box center [752, 364] width 88 height 15
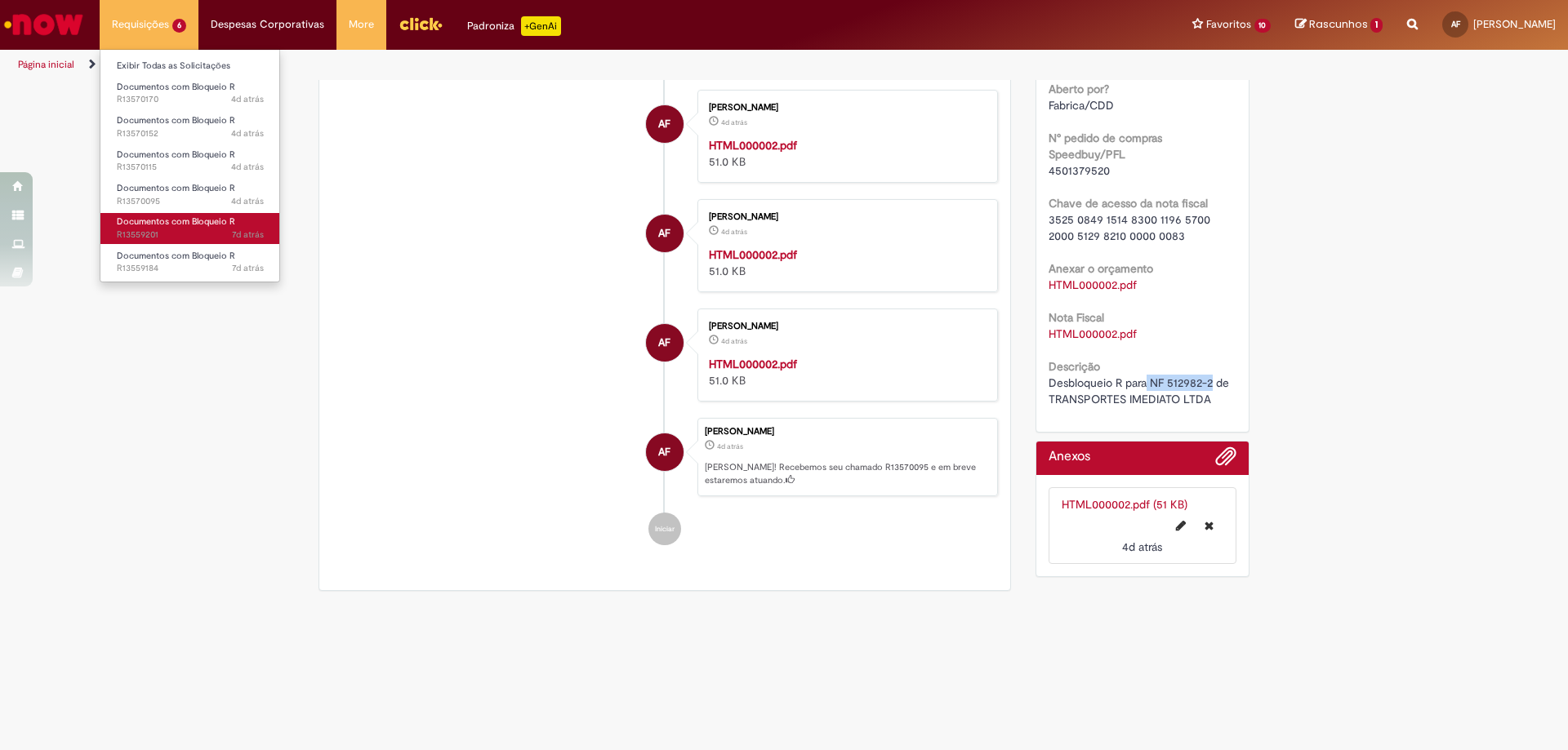
click at [211, 230] on span "7d atrás 7 dias atrás R13559201" at bounding box center [189, 235] width 147 height 13
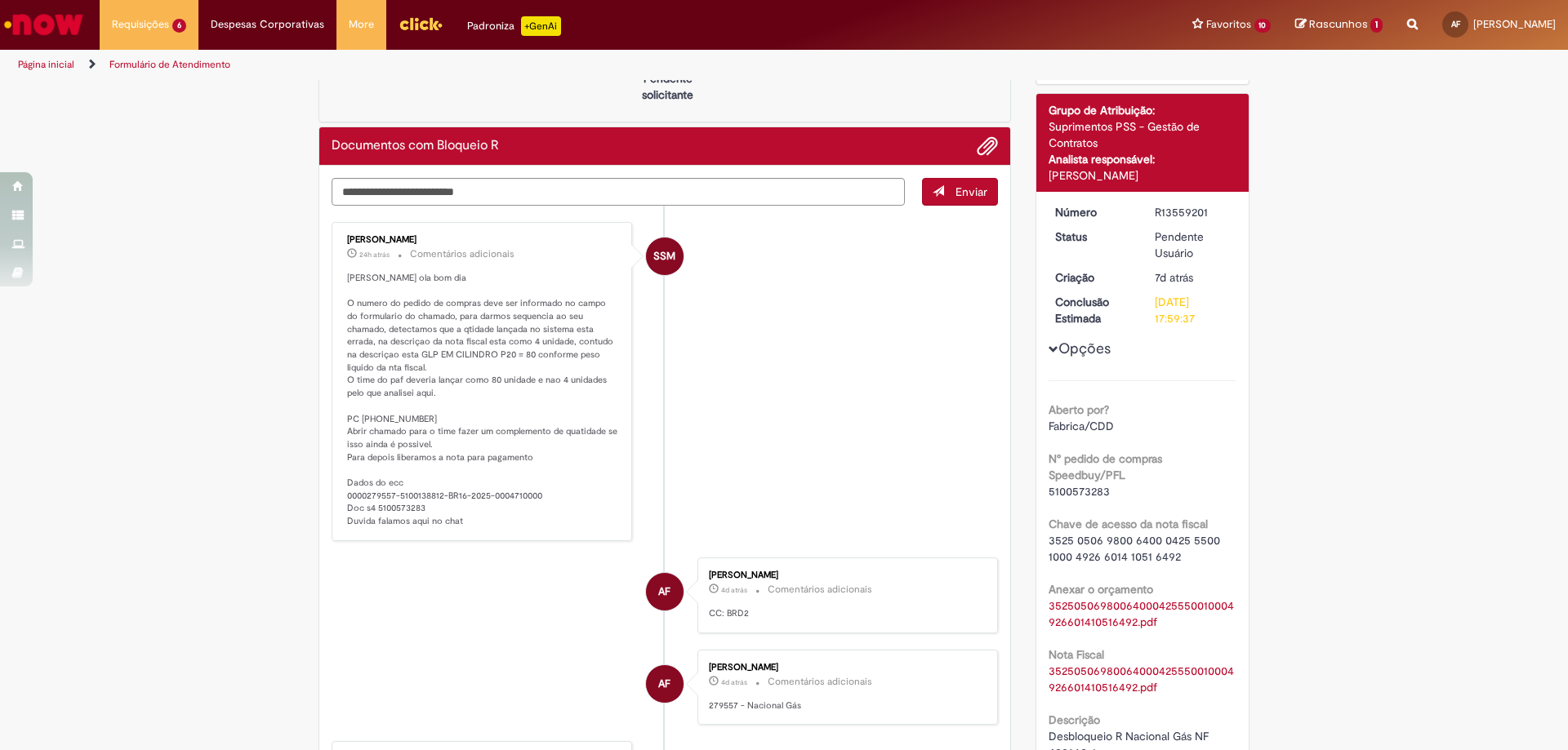
scroll to position [164, 0]
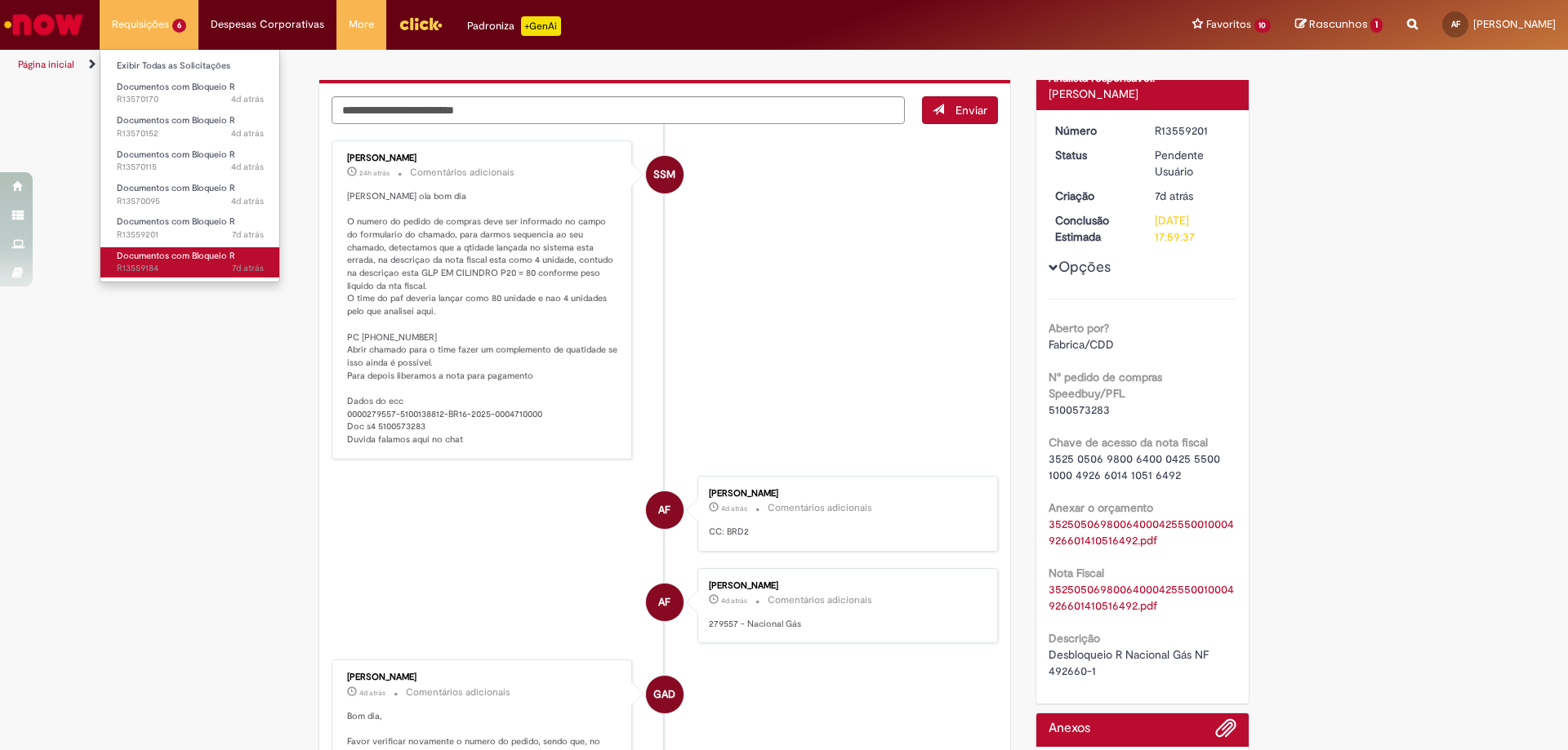
click at [233, 259] on span "Documentos com Bloqueio R" at bounding box center [175, 255] width 118 height 12
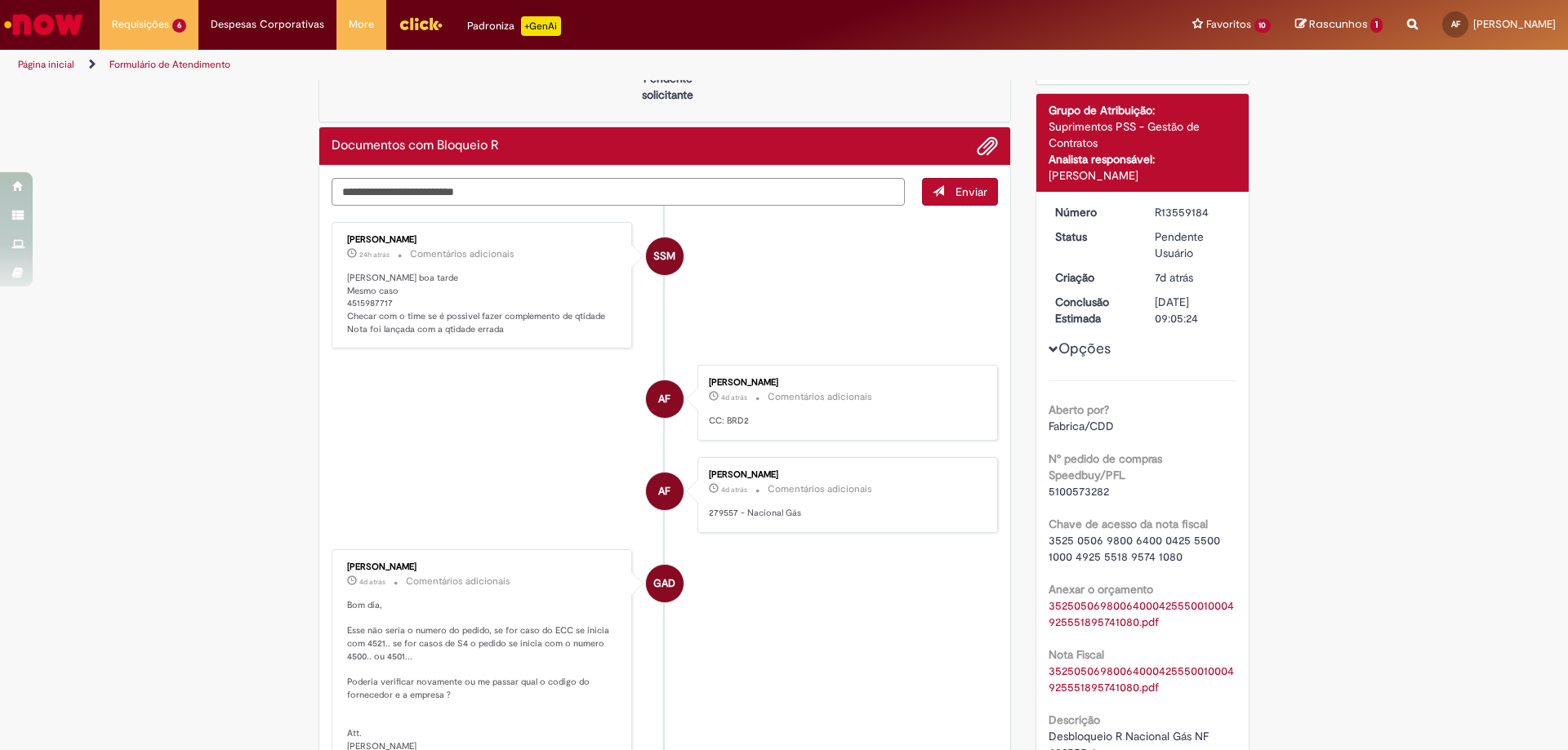
scroll to position [208, 0]
